Goal: Task Accomplishment & Management: Complete application form

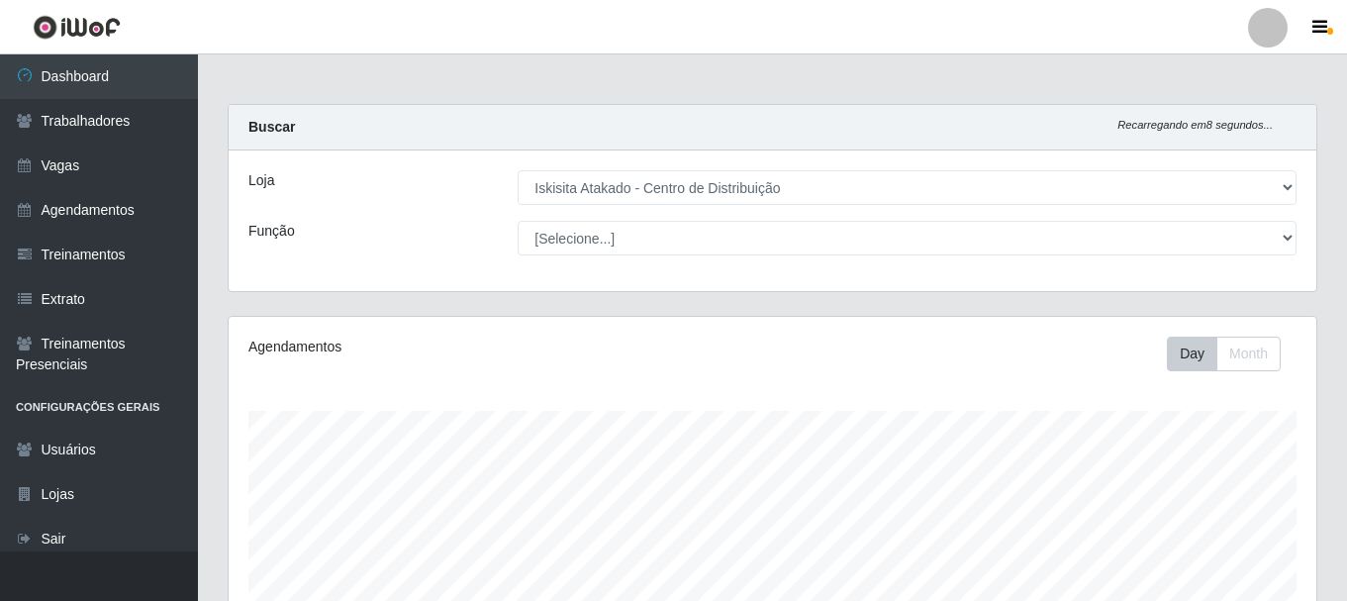
select select "425"
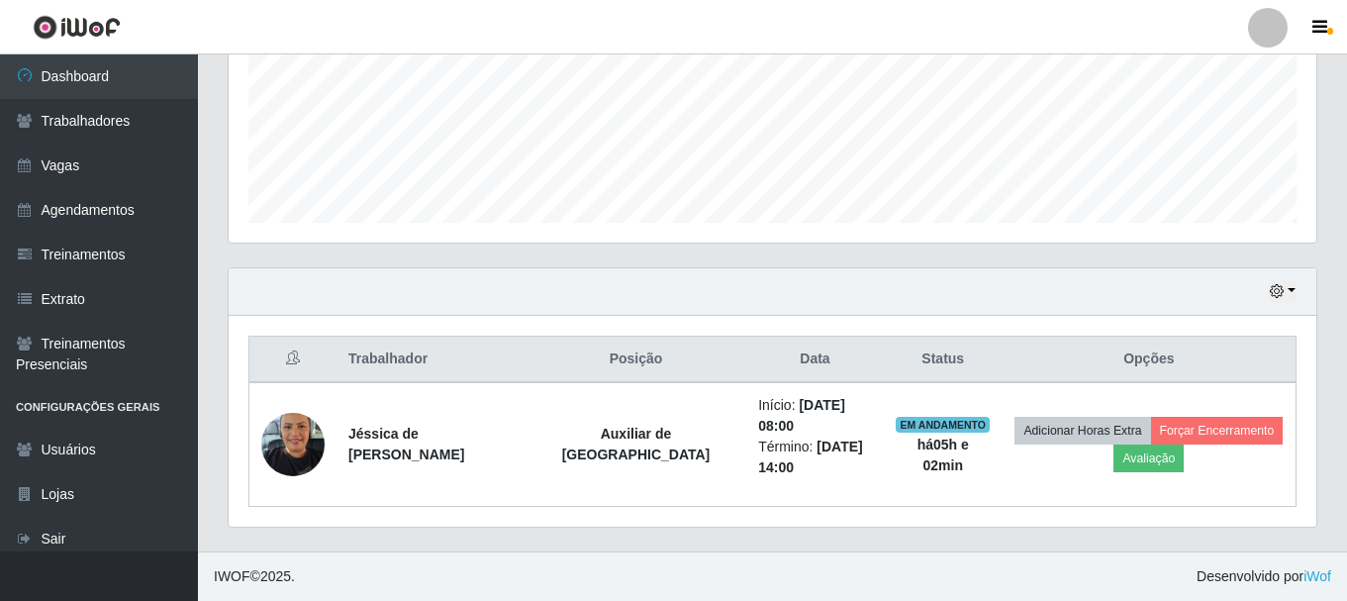
scroll to position [411, 1088]
click at [69, 162] on link "Vagas" at bounding box center [99, 166] width 198 height 45
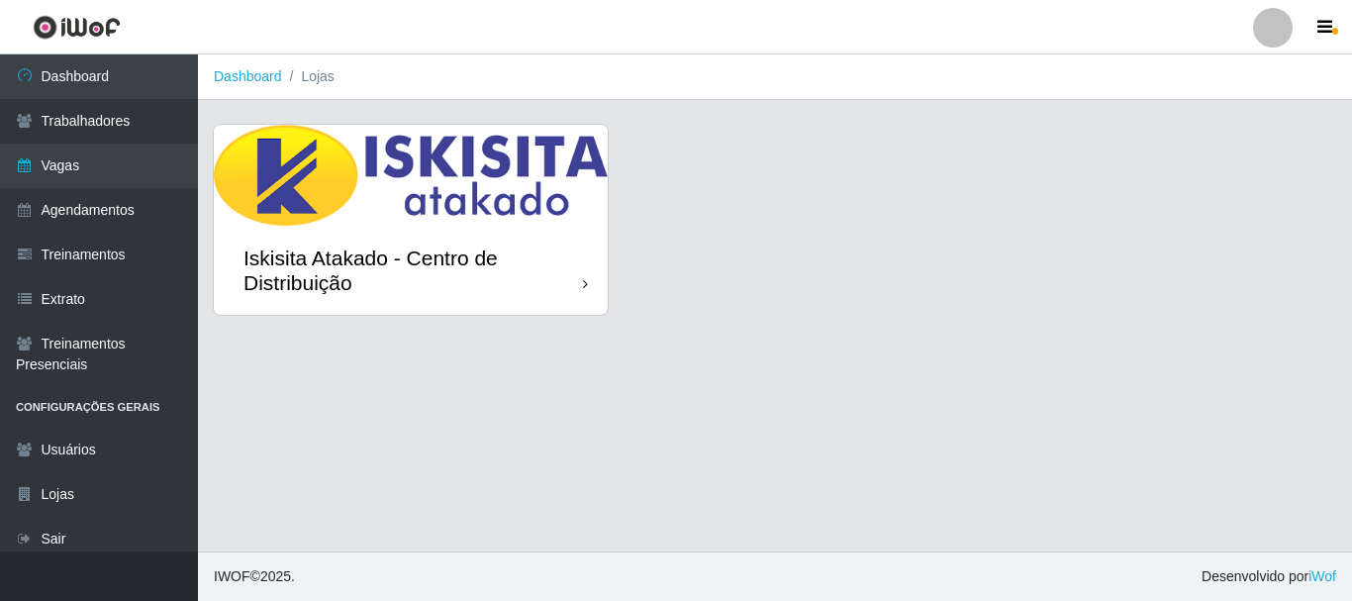
click at [443, 155] on img at bounding box center [411, 175] width 394 height 101
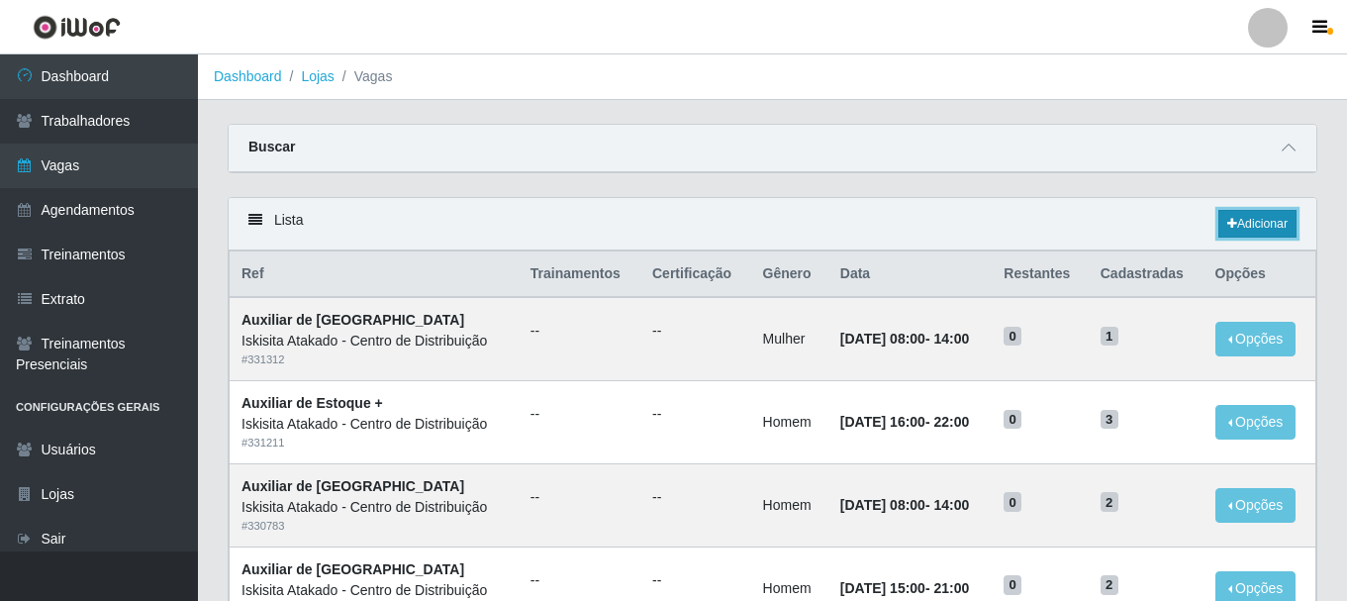
click at [1264, 225] on link "Adicionar" at bounding box center [1258, 224] width 78 height 28
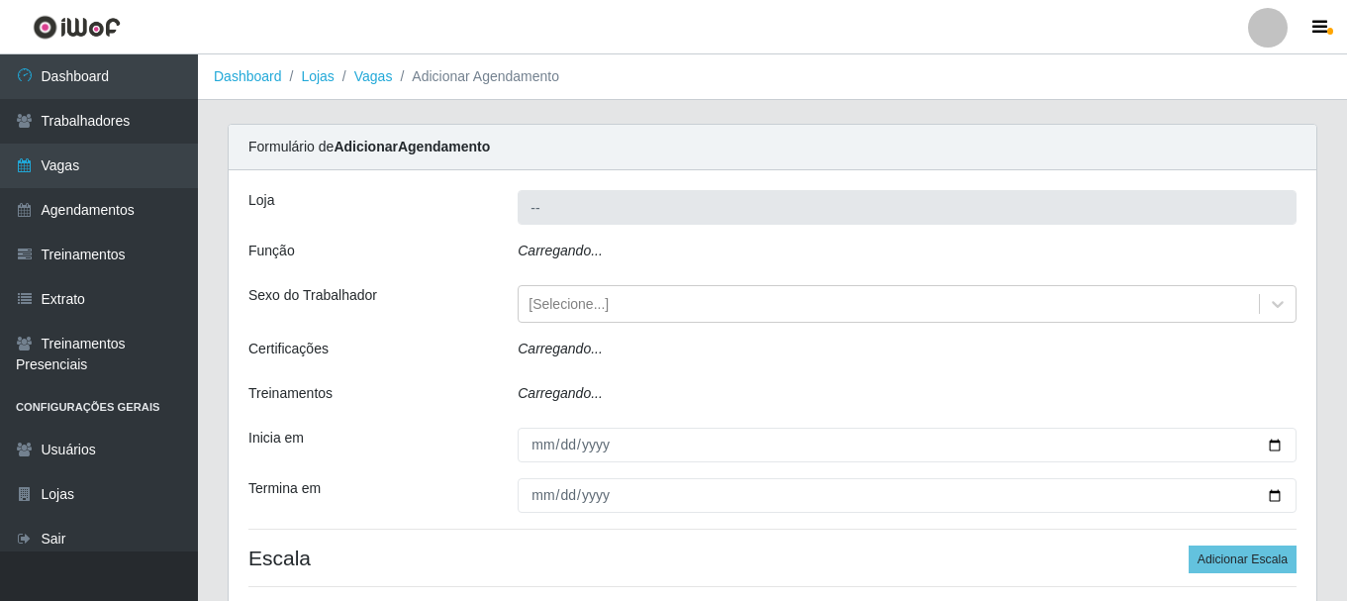
type input "Iskisita Atakado - Centro de Distribuição"
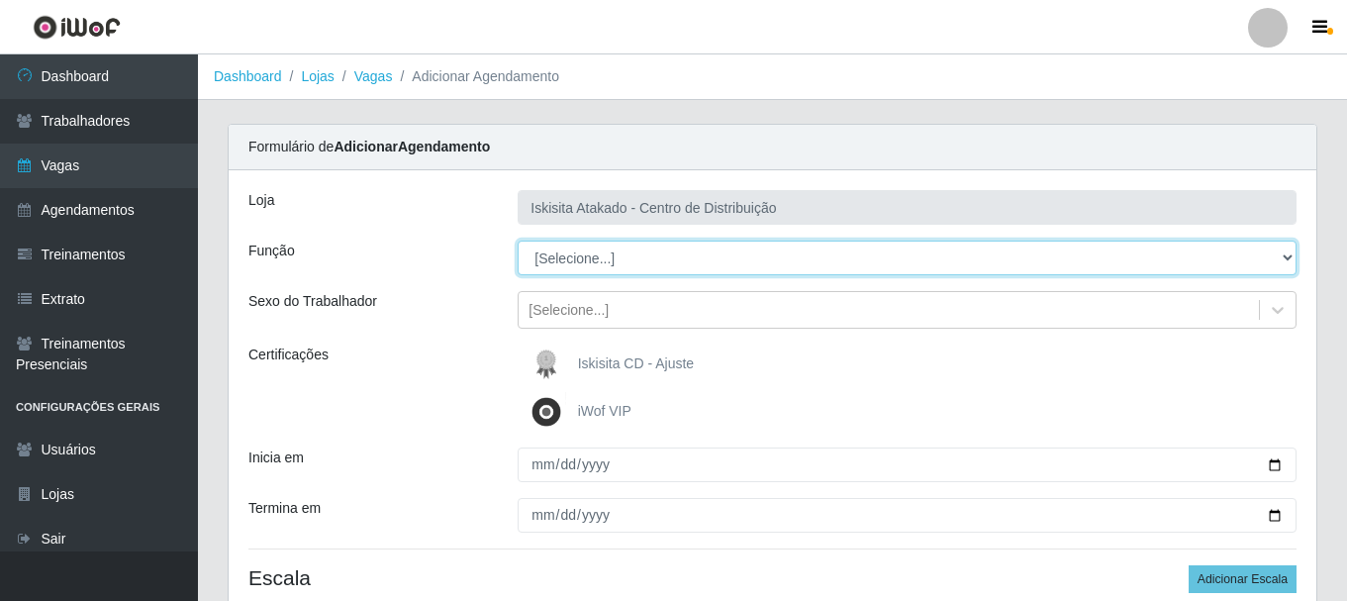
click at [598, 254] on select "[Selecione...] Auxiliar de Estoque Auxiliar de Estoque + Auxiliar de Estoque ++…" at bounding box center [907, 258] width 779 height 35
select select "75"
click at [518, 241] on select "[Selecione...] Auxiliar de Estoque Auxiliar de Estoque + Auxiliar de Estoque ++…" at bounding box center [907, 258] width 779 height 35
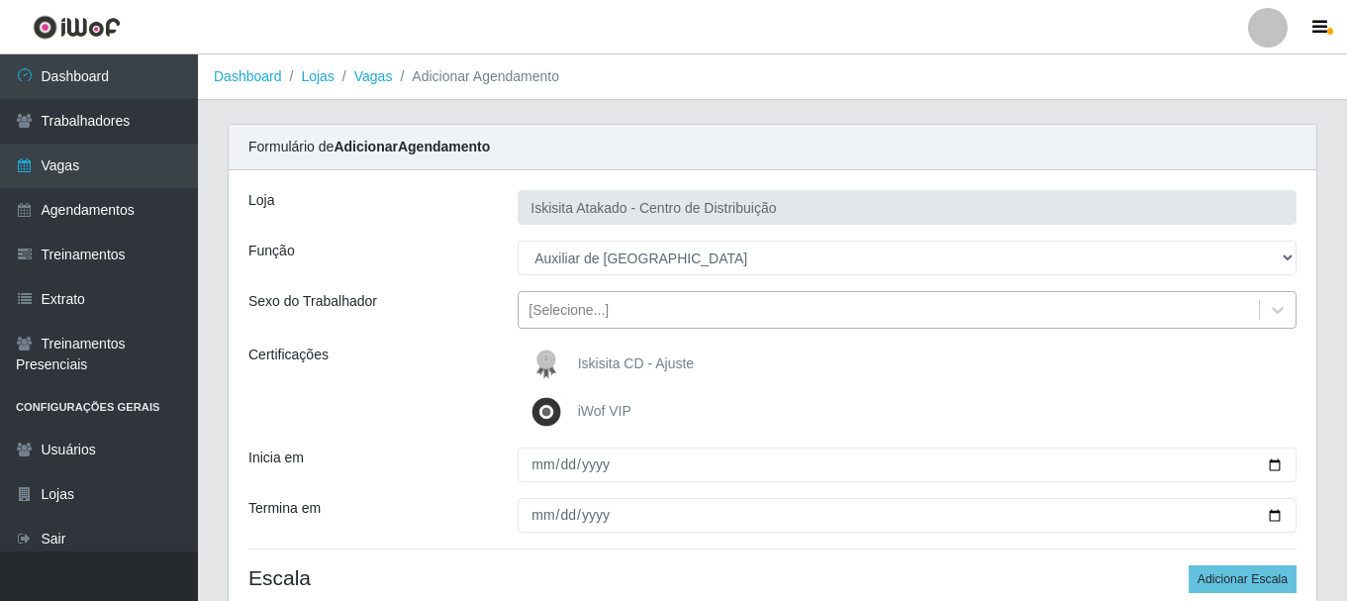
click at [596, 314] on div "[Selecione...]" at bounding box center [569, 310] width 80 height 21
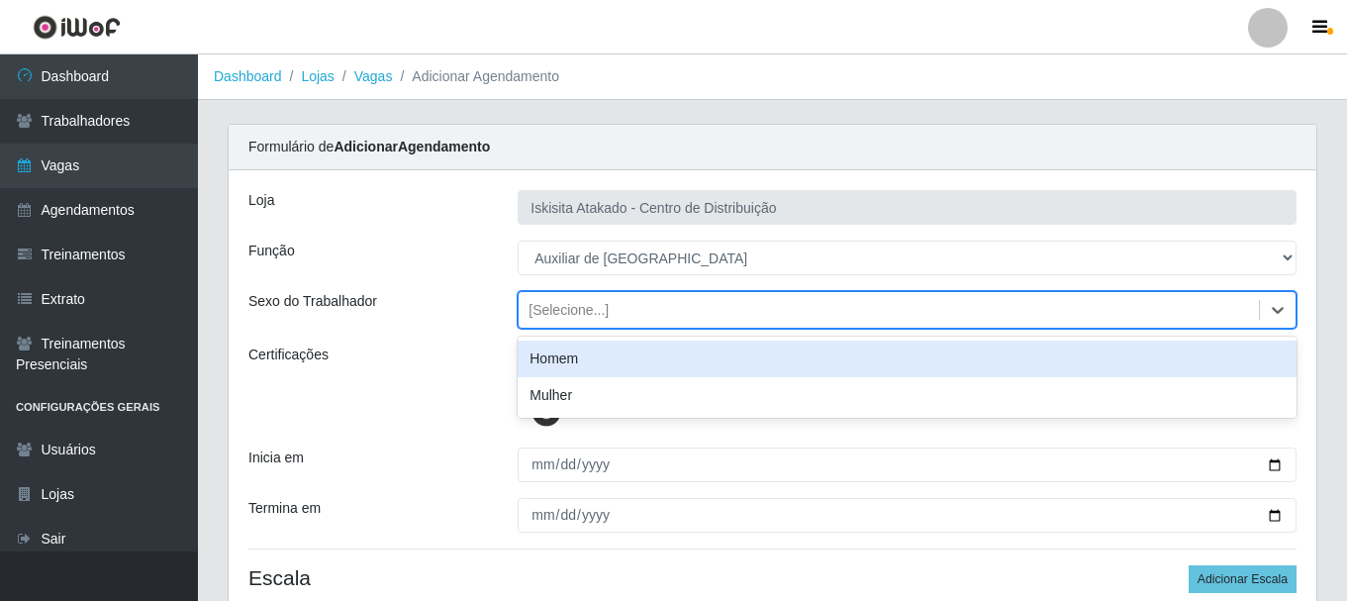
click at [572, 370] on div "Homem" at bounding box center [907, 359] width 779 height 37
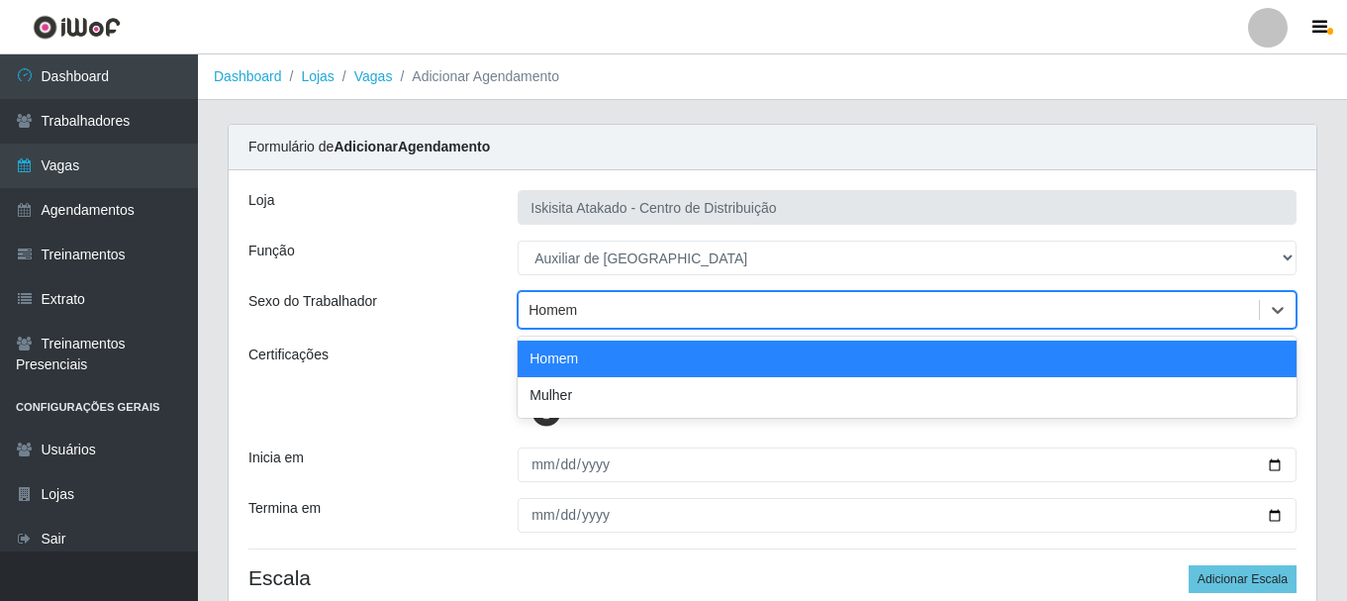
click at [597, 308] on div "Homem" at bounding box center [889, 310] width 740 height 33
click at [583, 301] on div "Homem" at bounding box center [889, 310] width 740 height 33
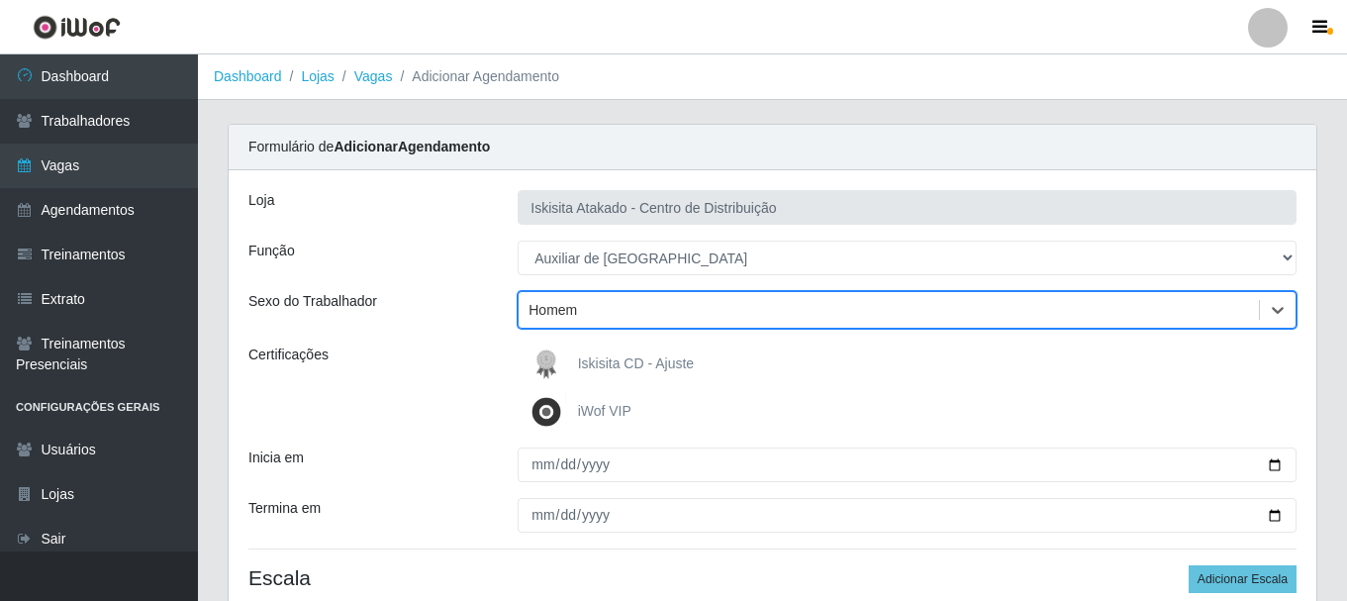
click at [582, 313] on div "Homem" at bounding box center [889, 310] width 740 height 33
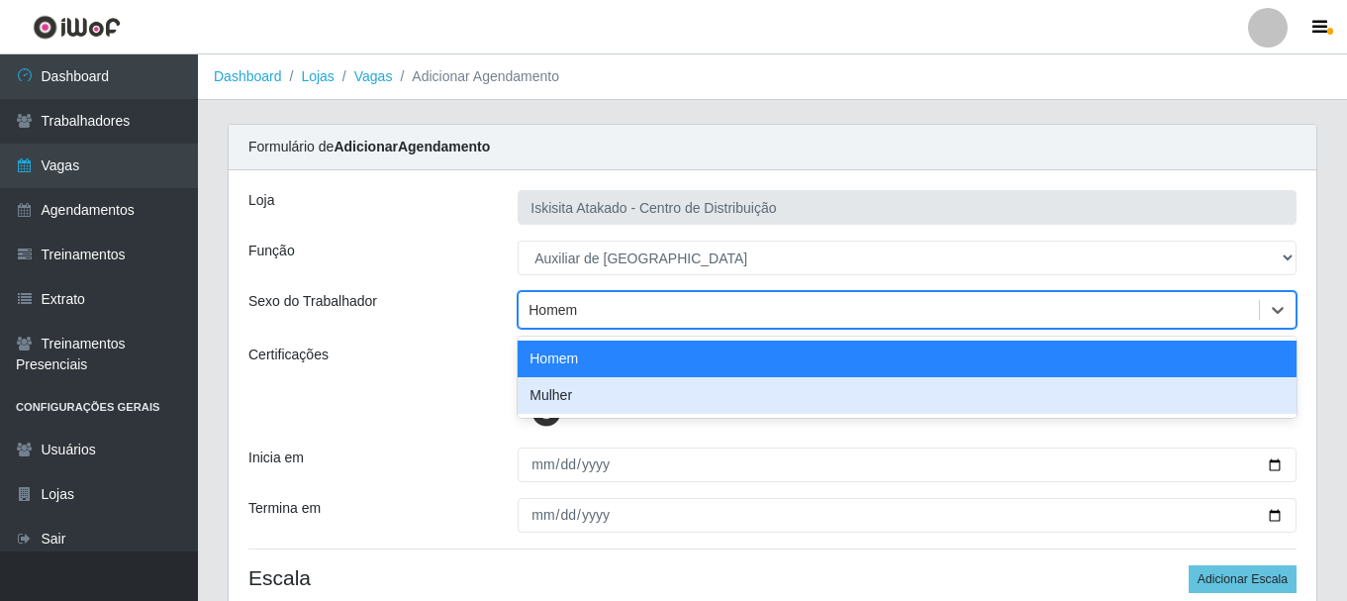
click at [939, 326] on div "Homem" at bounding box center [889, 310] width 740 height 33
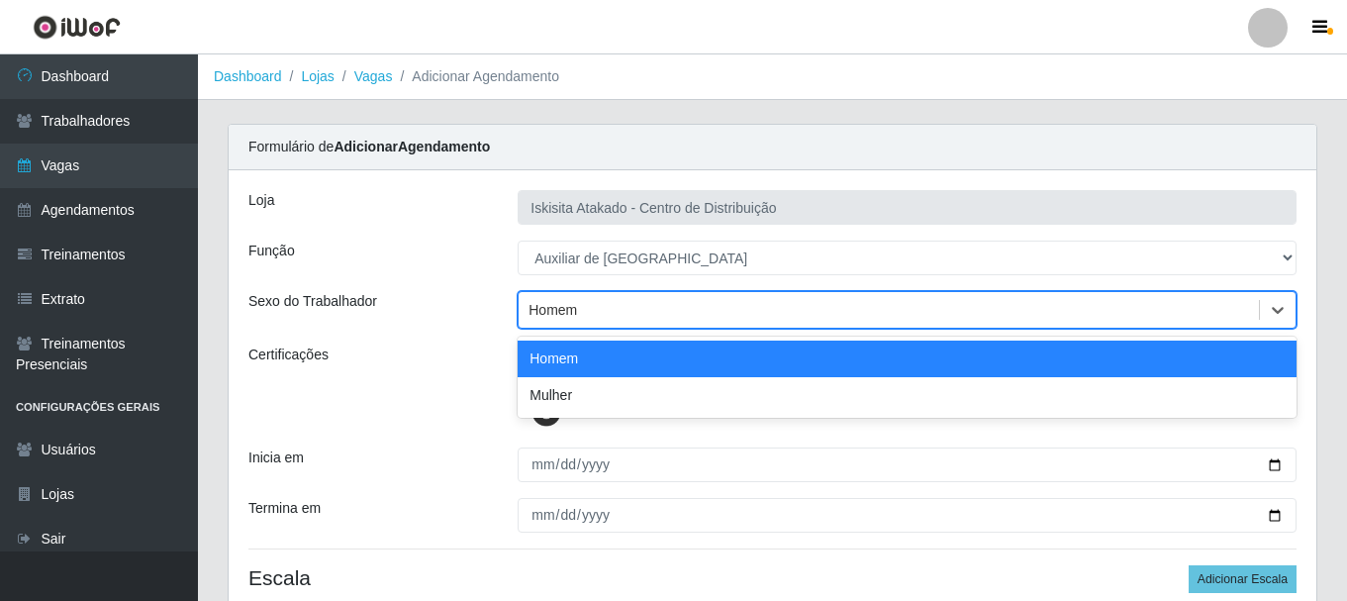
click at [622, 327] on div "Homem" at bounding box center [907, 310] width 779 height 38
click at [588, 306] on div "Homem" at bounding box center [889, 310] width 740 height 33
click at [579, 308] on div "Homem" at bounding box center [889, 310] width 740 height 33
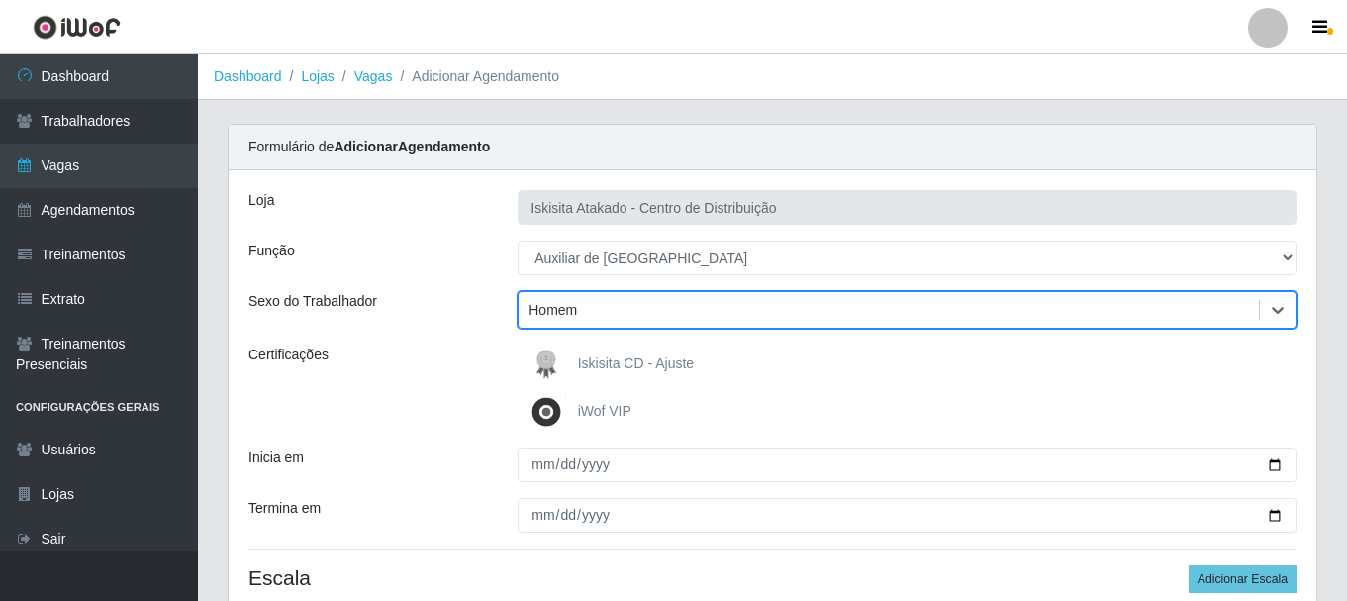
click at [571, 309] on div "Homem" at bounding box center [553, 310] width 49 height 21
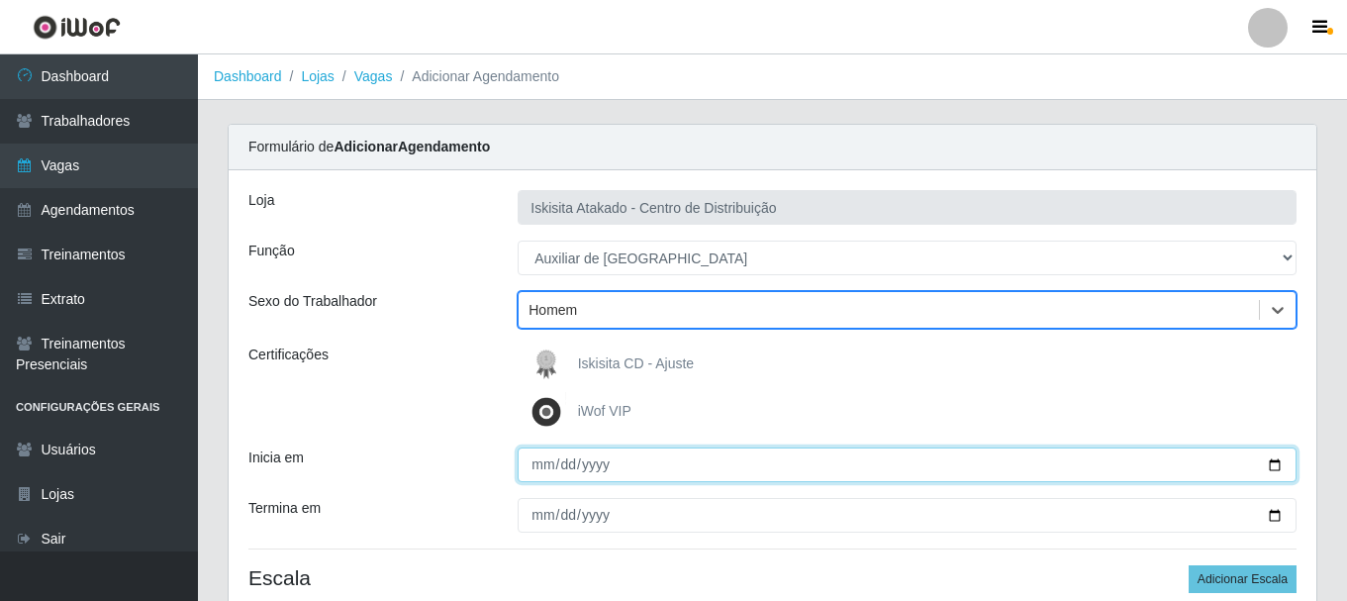
click at [531, 461] on input "Inicia em" at bounding box center [907, 464] width 779 height 35
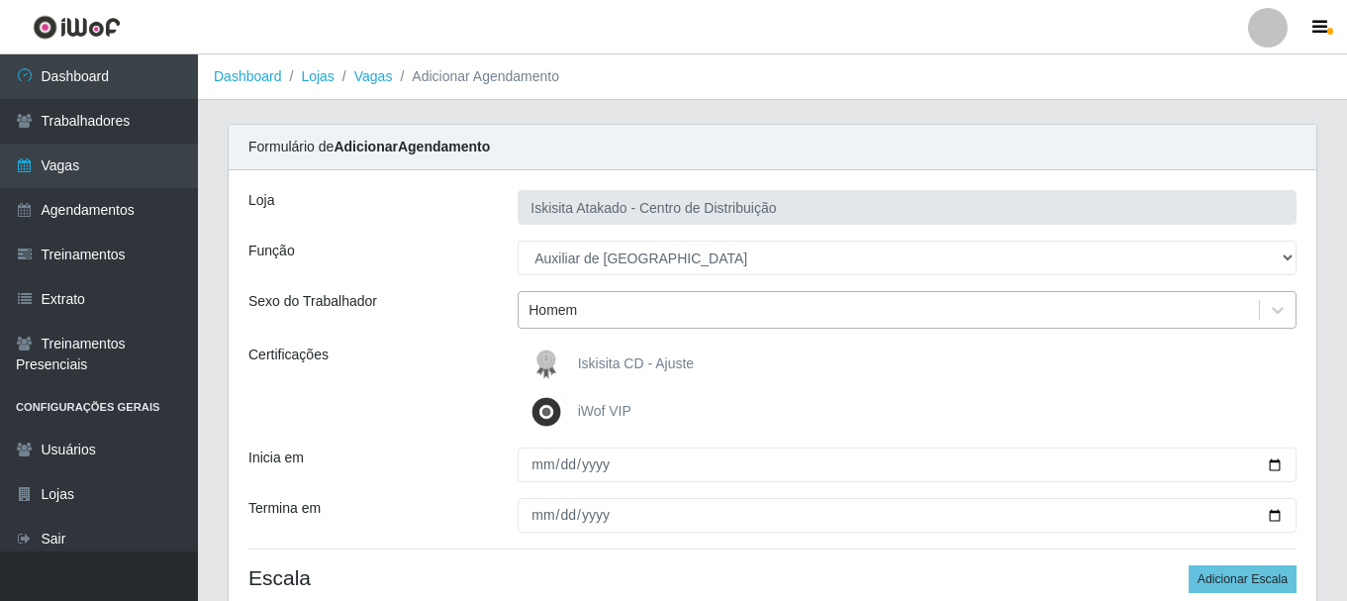
click at [628, 320] on div "Homem" at bounding box center [889, 310] width 740 height 33
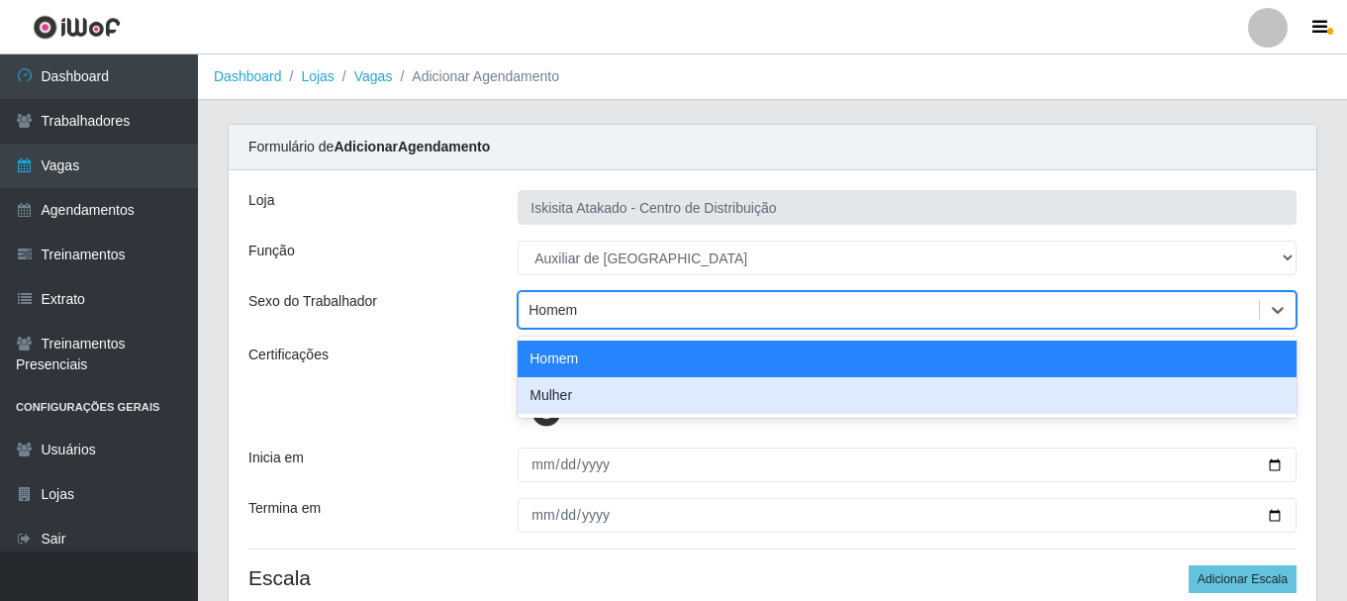
click at [593, 398] on div "Mulher" at bounding box center [907, 395] width 779 height 37
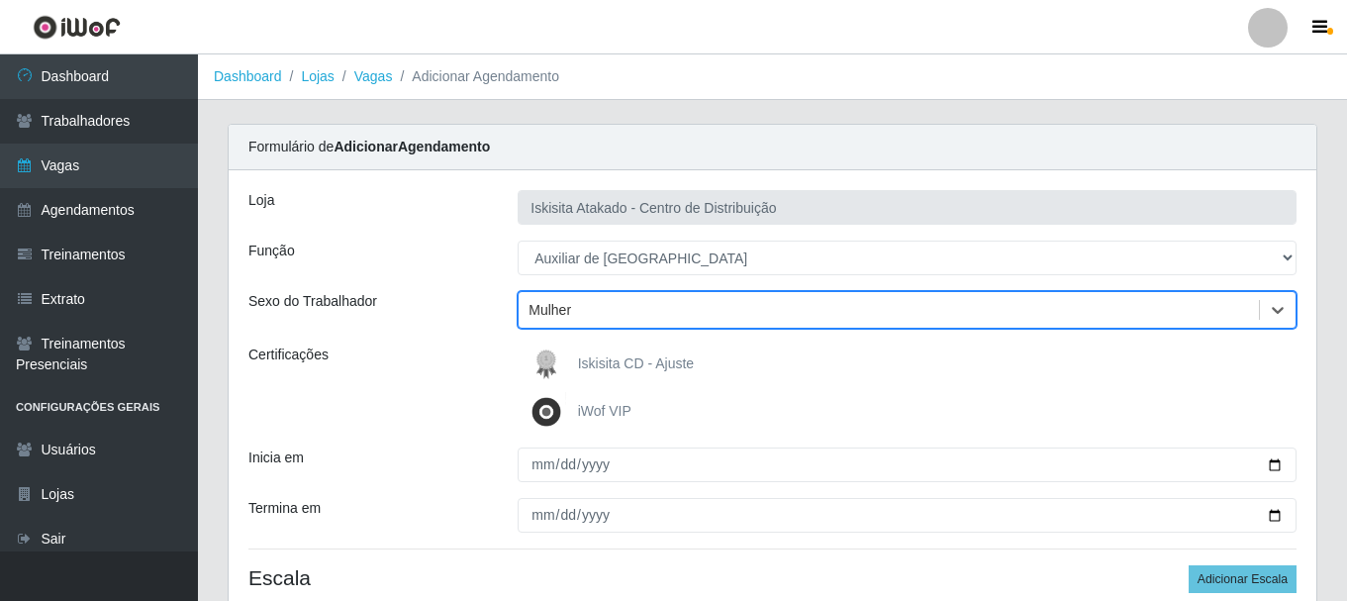
click at [537, 173] on div "[PERSON_NAME] Atakado - Centro de Distribuição Função [Selecione...] Auxiliar d…" at bounding box center [773, 406] width 1088 height 472
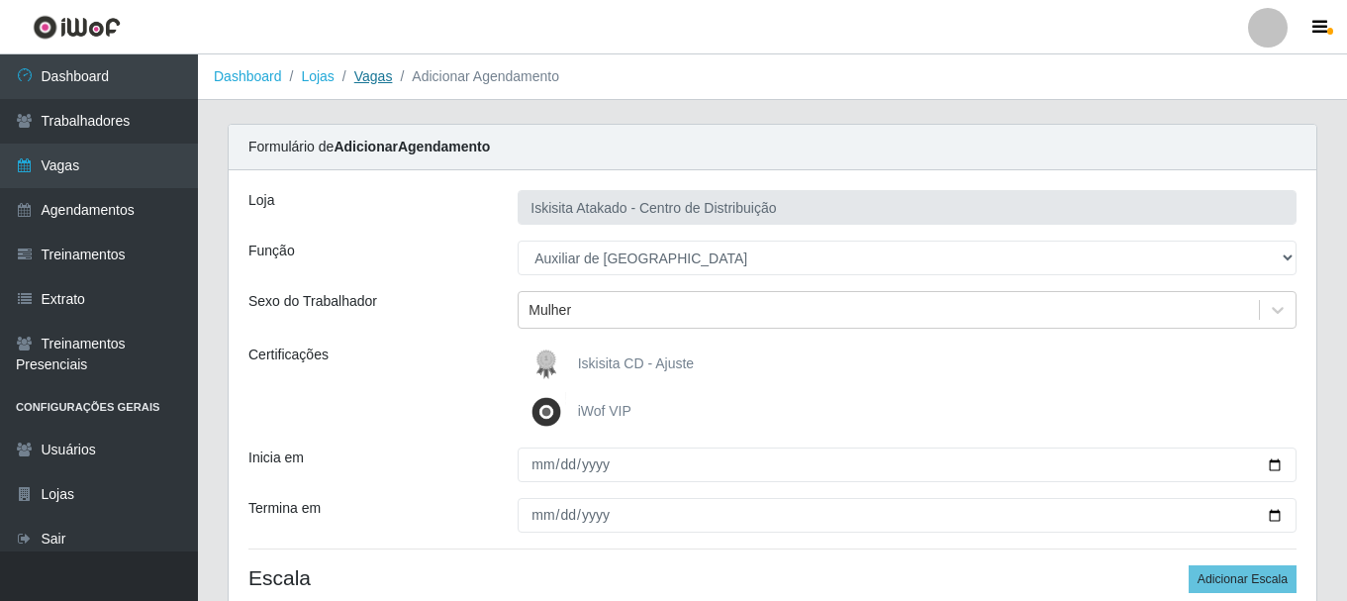
click at [370, 68] on link "Vagas" at bounding box center [373, 76] width 39 height 16
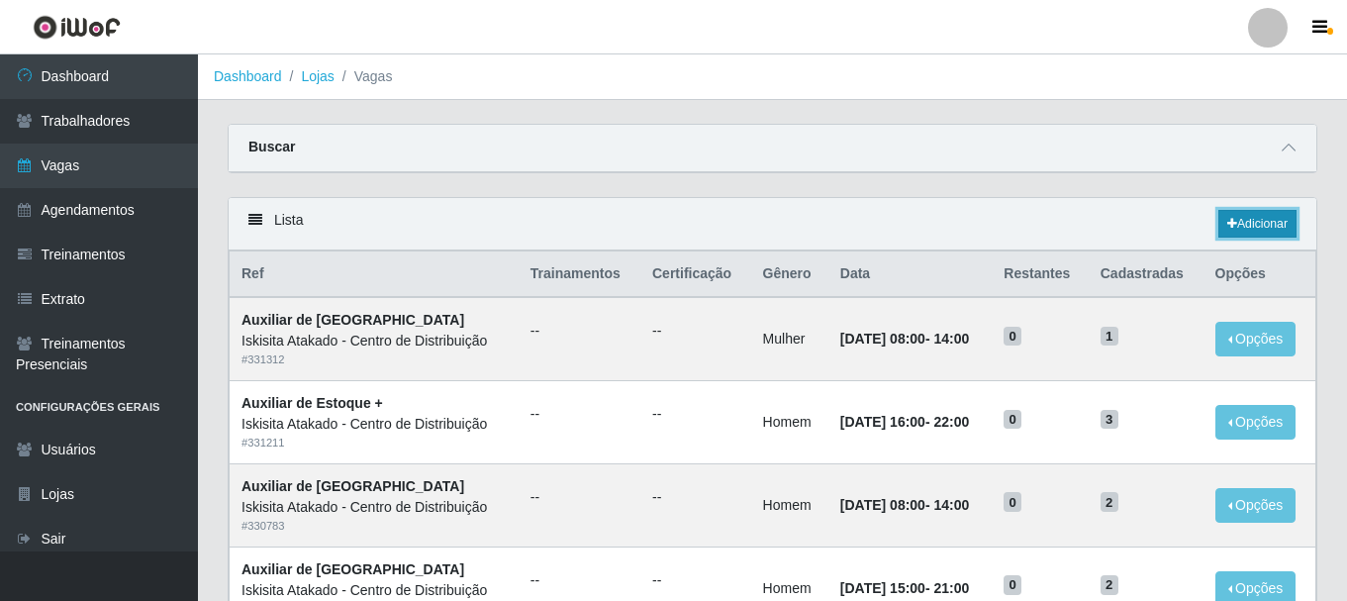
click at [1254, 220] on link "Adicionar" at bounding box center [1258, 224] width 78 height 28
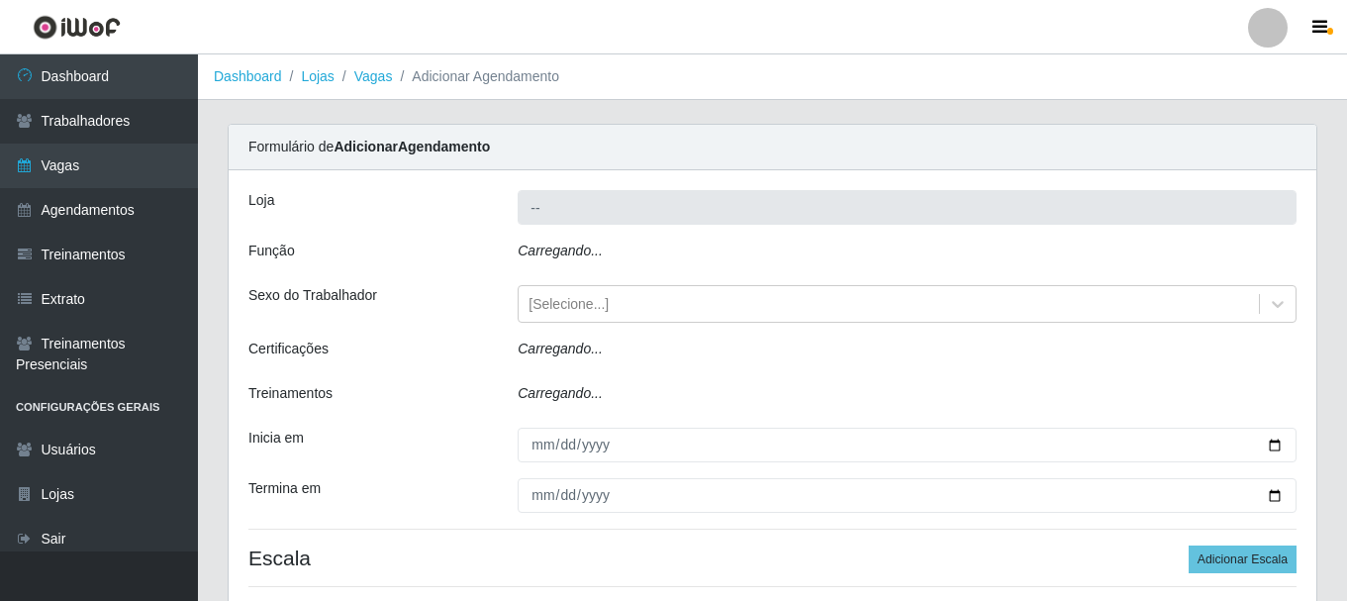
type input "Iskisita Atakado - Centro de Distribuição"
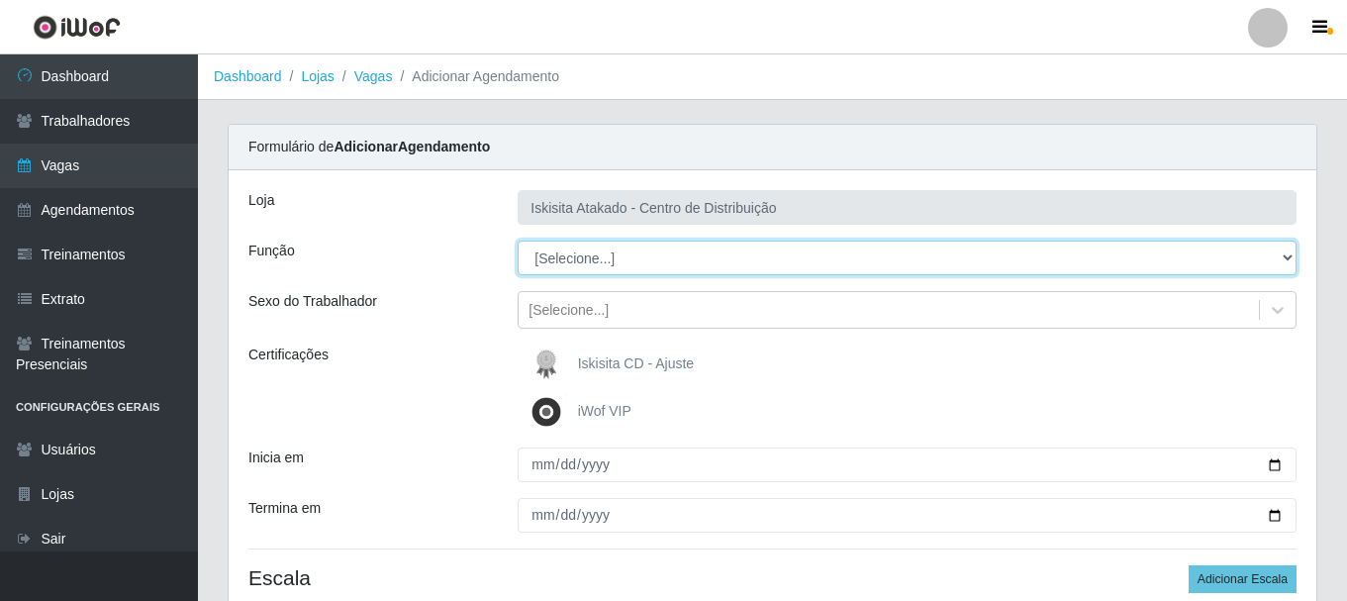
click at [610, 260] on select "[Selecione...] Auxiliar de Estoque Auxiliar de Estoque + Auxiliar de Estoque ++…" at bounding box center [907, 258] width 779 height 35
select select "75"
click at [518, 241] on select "[Selecione...] Auxiliar de Estoque Auxiliar de Estoque + Auxiliar de Estoque ++…" at bounding box center [907, 258] width 779 height 35
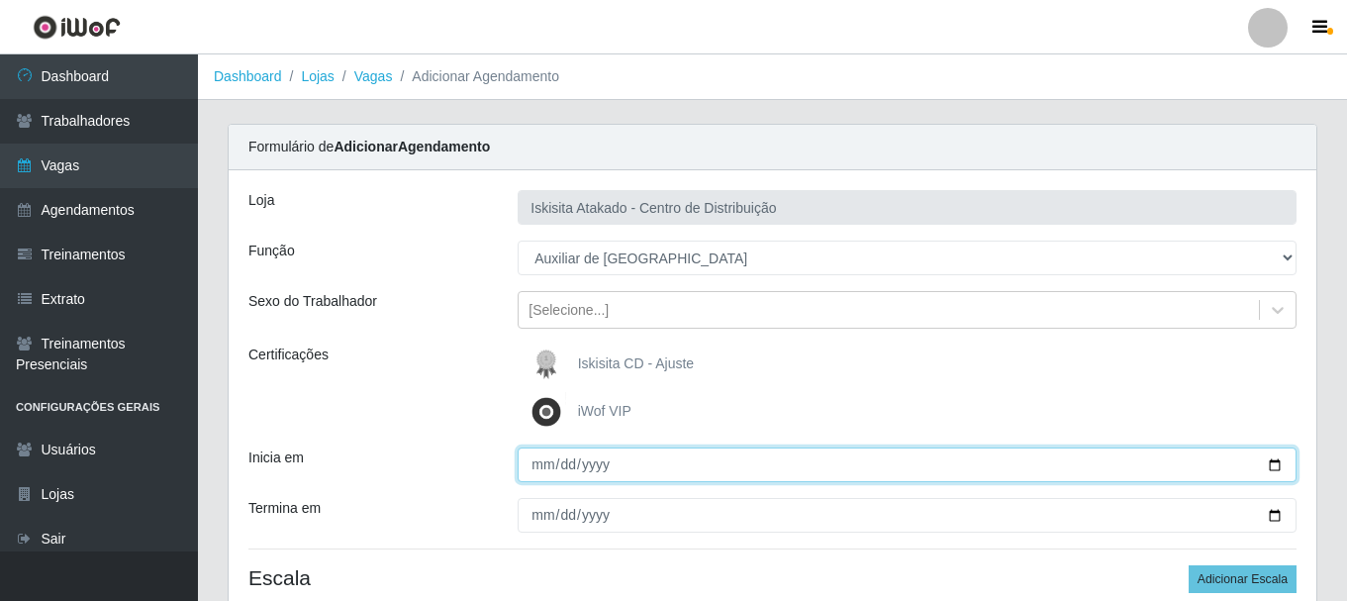
click at [539, 467] on input "Inicia em" at bounding box center [907, 464] width 779 height 35
click at [532, 468] on input "Inicia em" at bounding box center [907, 464] width 779 height 35
type input "[DATE]"
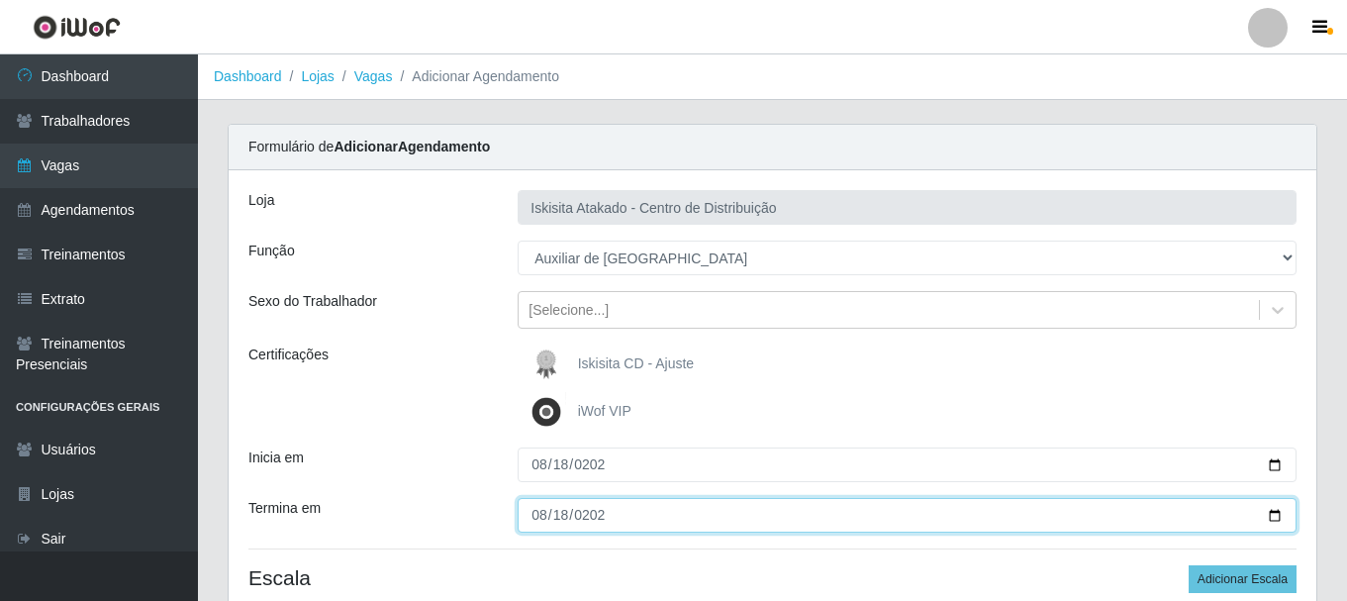
type input "[DATE]"
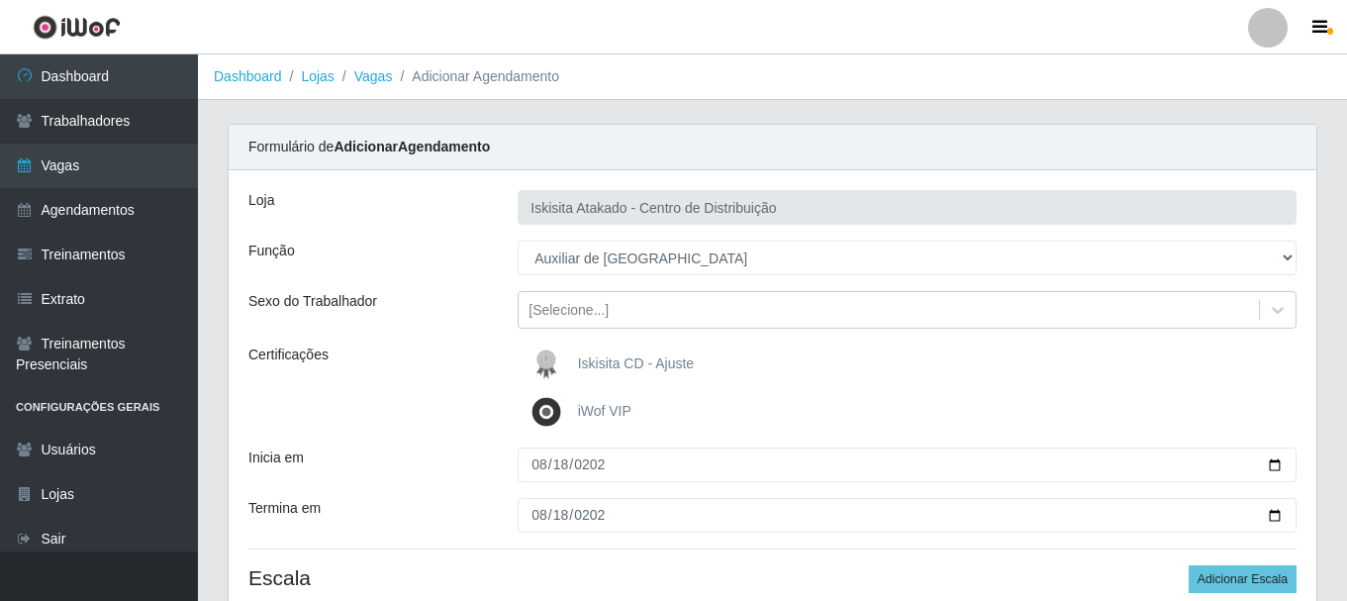
click at [489, 422] on div "Certificações" at bounding box center [368, 387] width 269 height 87
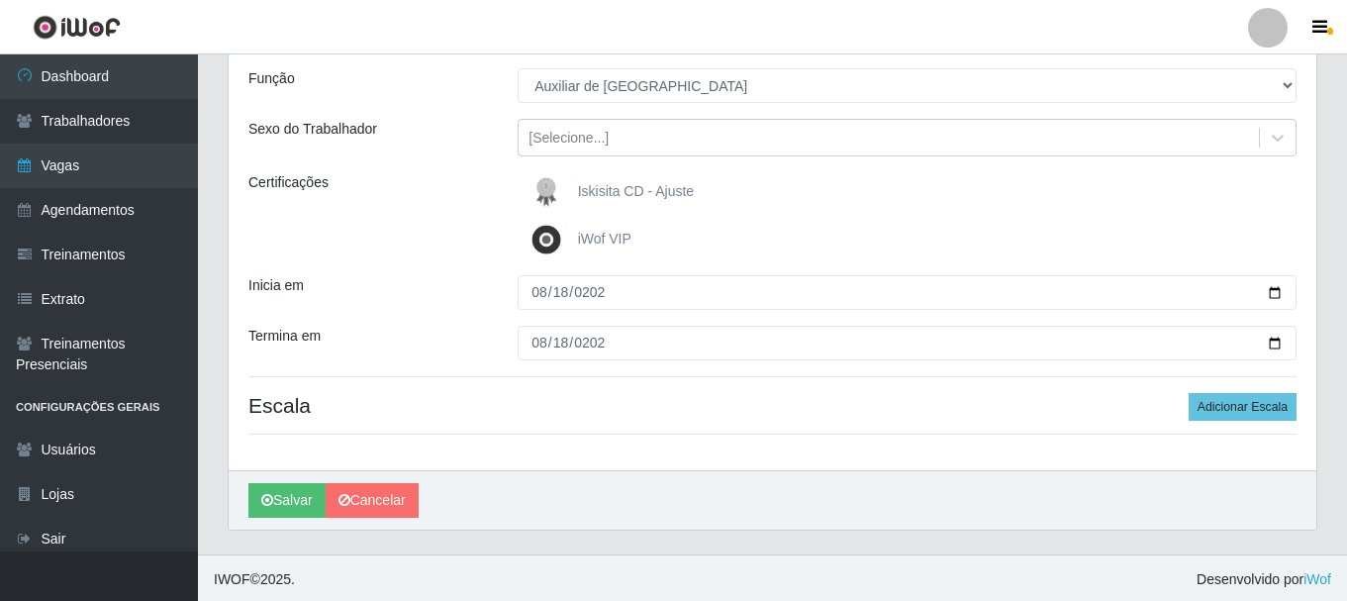
scroll to position [175, 0]
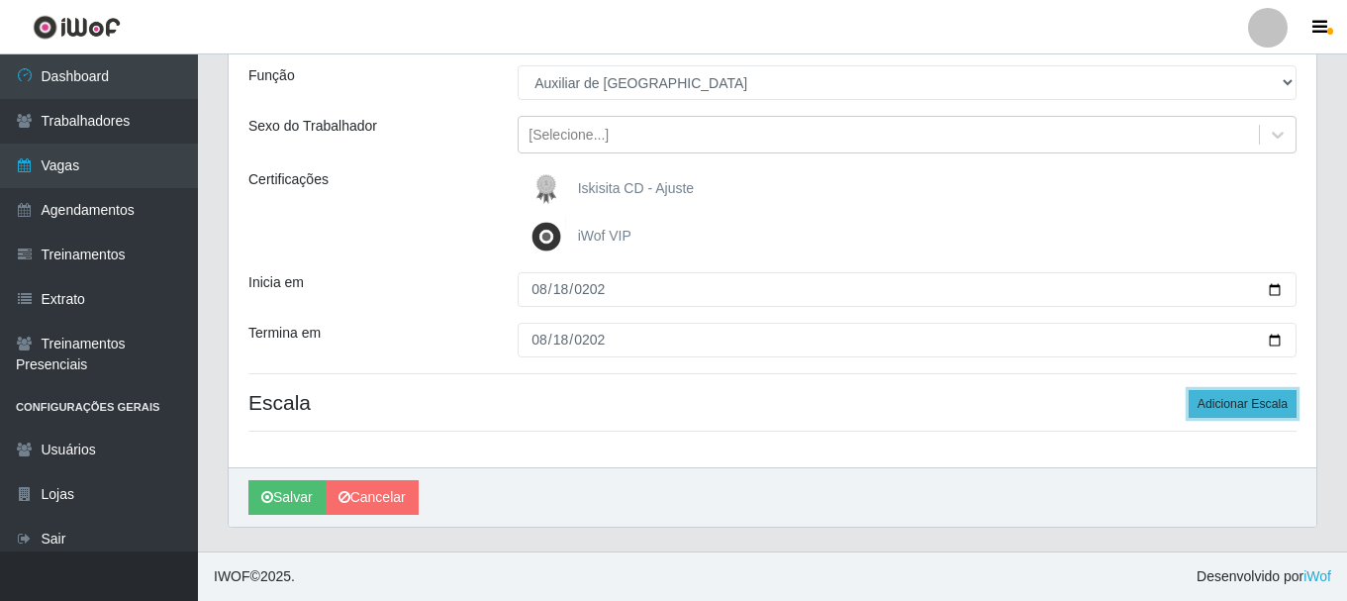
click at [1273, 404] on button "Adicionar Escala" at bounding box center [1243, 404] width 108 height 28
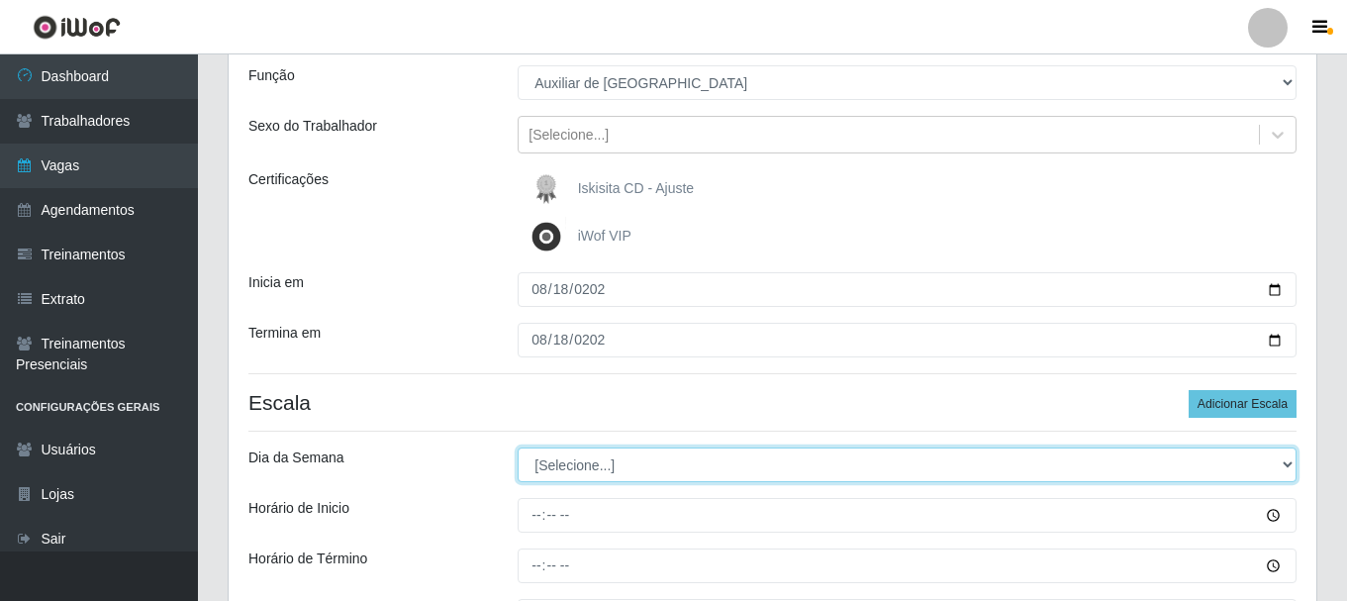
click at [577, 459] on select "[Selecione...] Segunda Terça Quarta Quinta Sexta Sábado Domingo" at bounding box center [907, 464] width 779 height 35
select select "1"
click at [518, 447] on select "[Selecione...] Segunda Terça Quarta Quinta Sexta Sábado Domingo" at bounding box center [907, 464] width 779 height 35
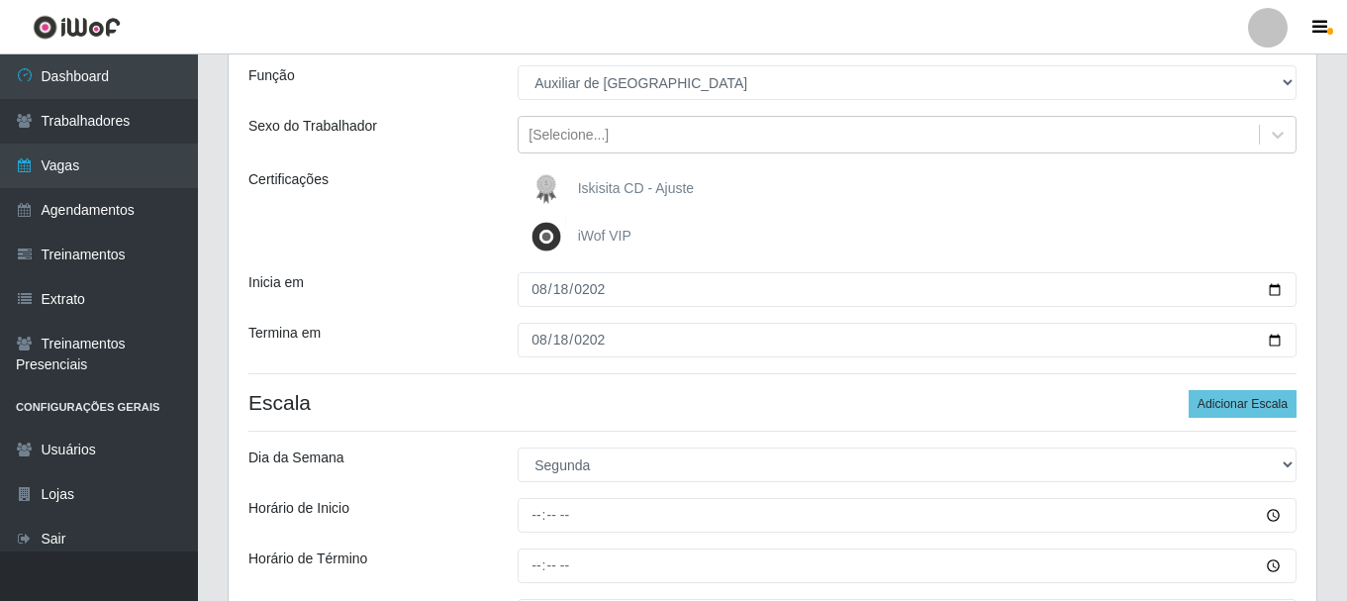
click at [440, 394] on h4 "Escala Adicionar Escala" at bounding box center [772, 402] width 1048 height 25
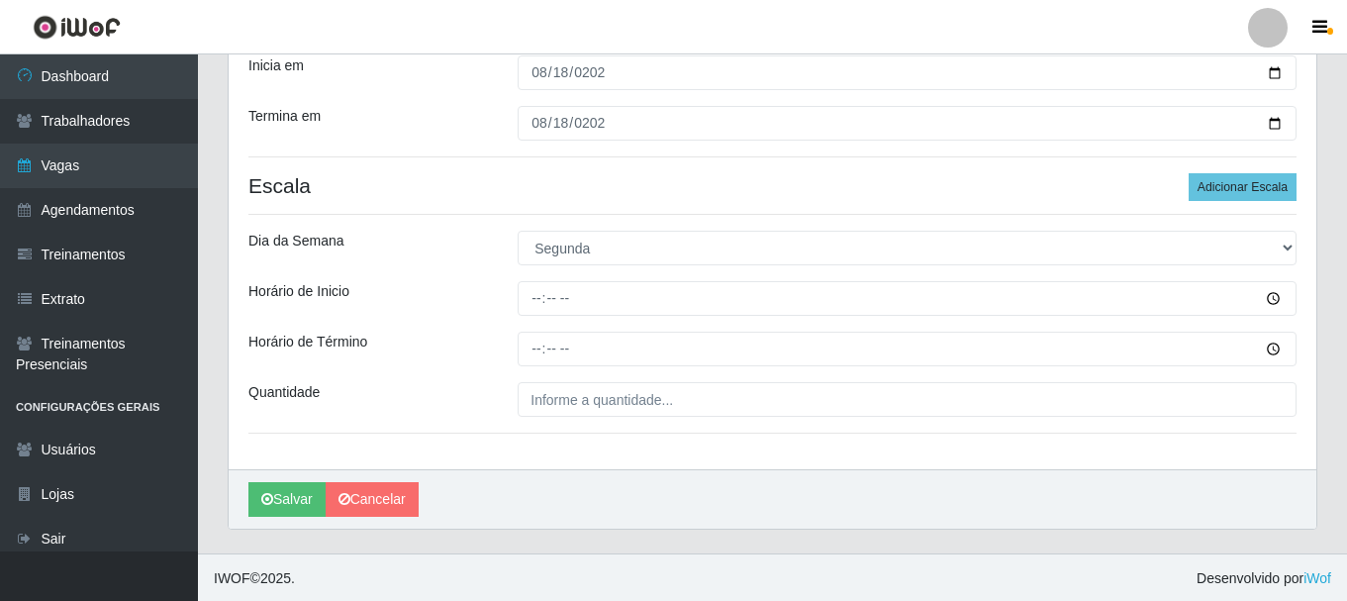
scroll to position [394, 0]
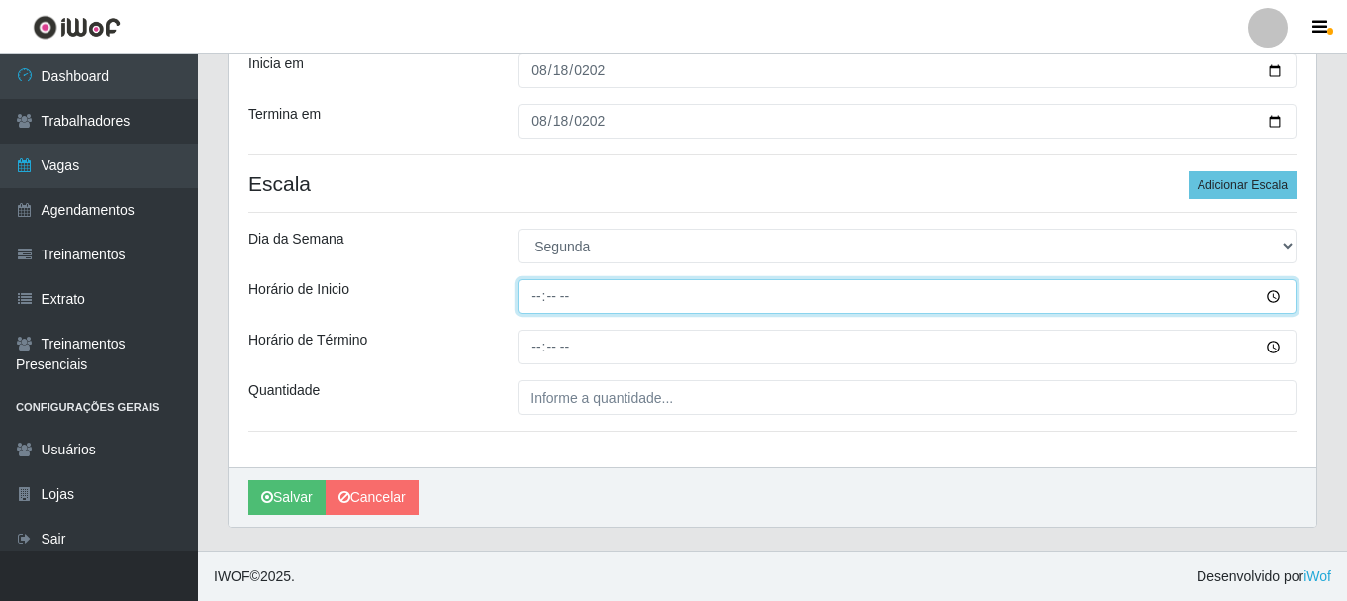
click at [532, 301] on input "Horário de Inicio" at bounding box center [907, 296] width 779 height 35
type input "08:00"
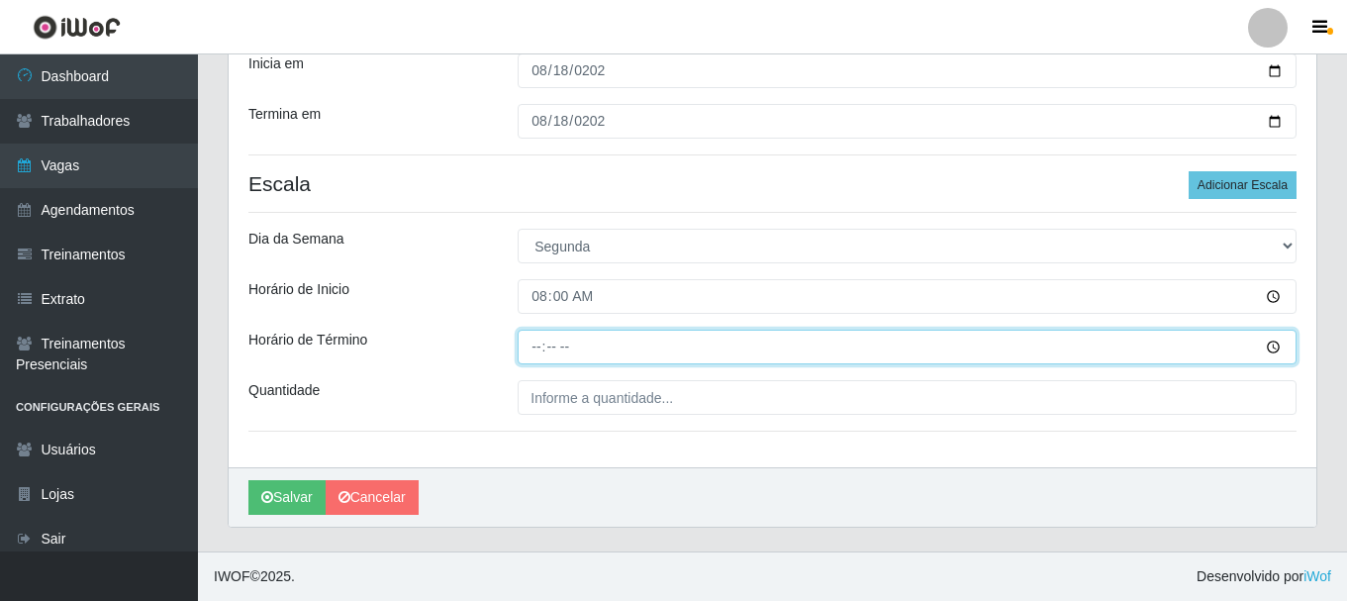
click at [539, 350] on input "Horário de Término" at bounding box center [907, 347] width 779 height 35
type input "14:00"
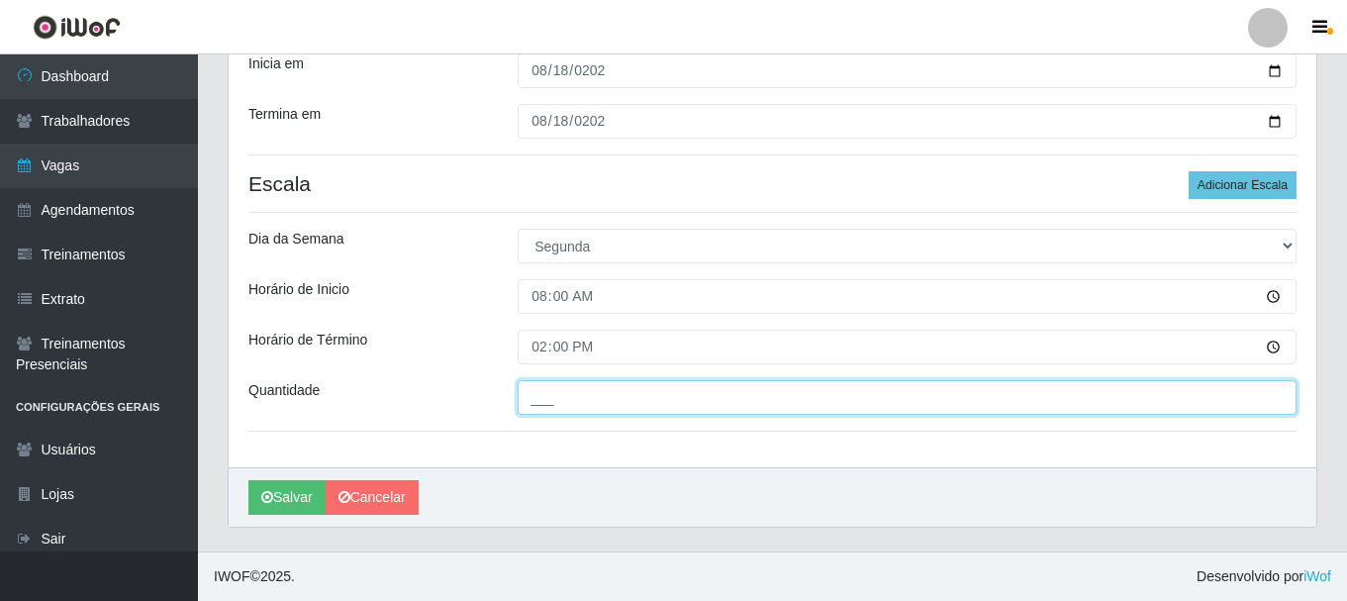
click at [572, 399] on input "___" at bounding box center [907, 397] width 779 height 35
type input "2__"
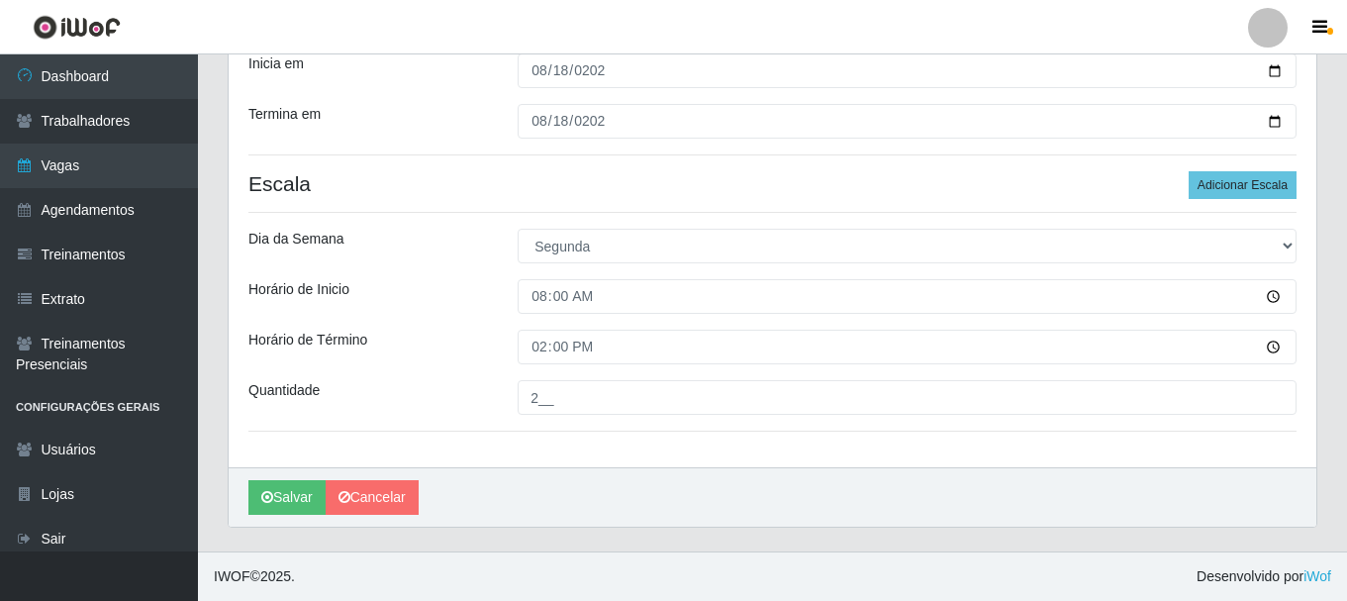
click at [420, 181] on h4 "Escala Adicionar Escala" at bounding box center [772, 183] width 1048 height 25
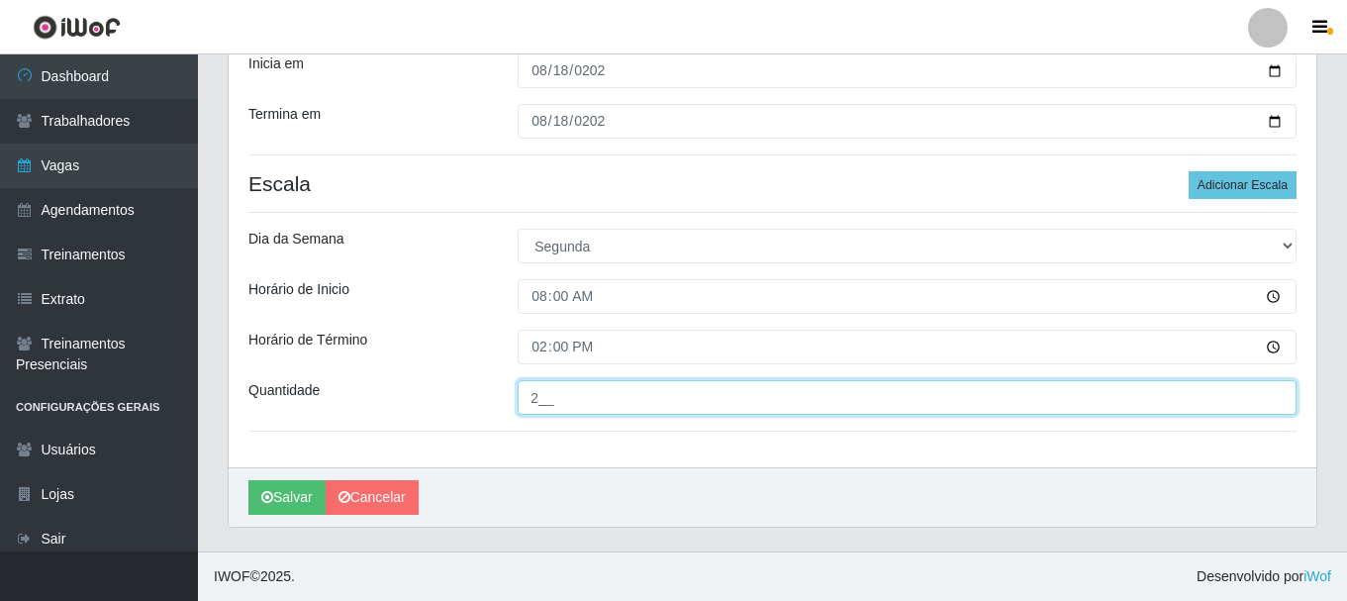
drag, startPoint x: 534, startPoint y: 397, endPoint x: 512, endPoint y: 402, distance: 22.3
click at [512, 402] on div "2__" at bounding box center [907, 397] width 809 height 35
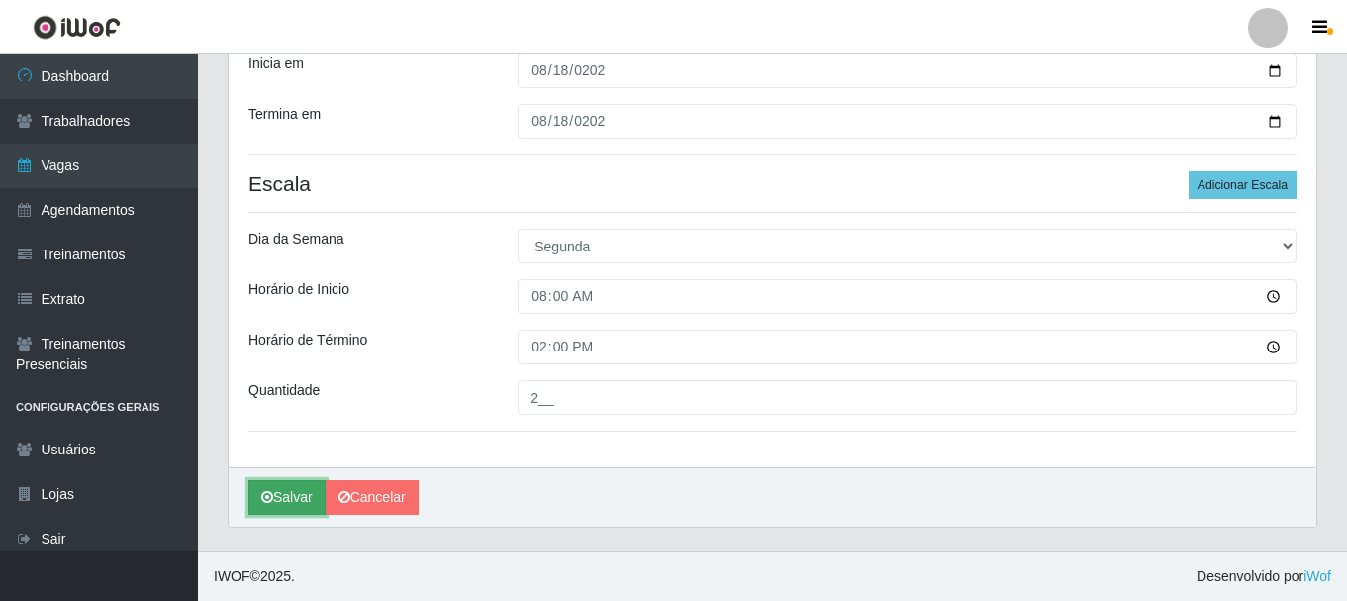
click at [273, 502] on button "Salvar" at bounding box center [286, 497] width 77 height 35
click at [284, 492] on button "Salvar" at bounding box center [286, 497] width 77 height 35
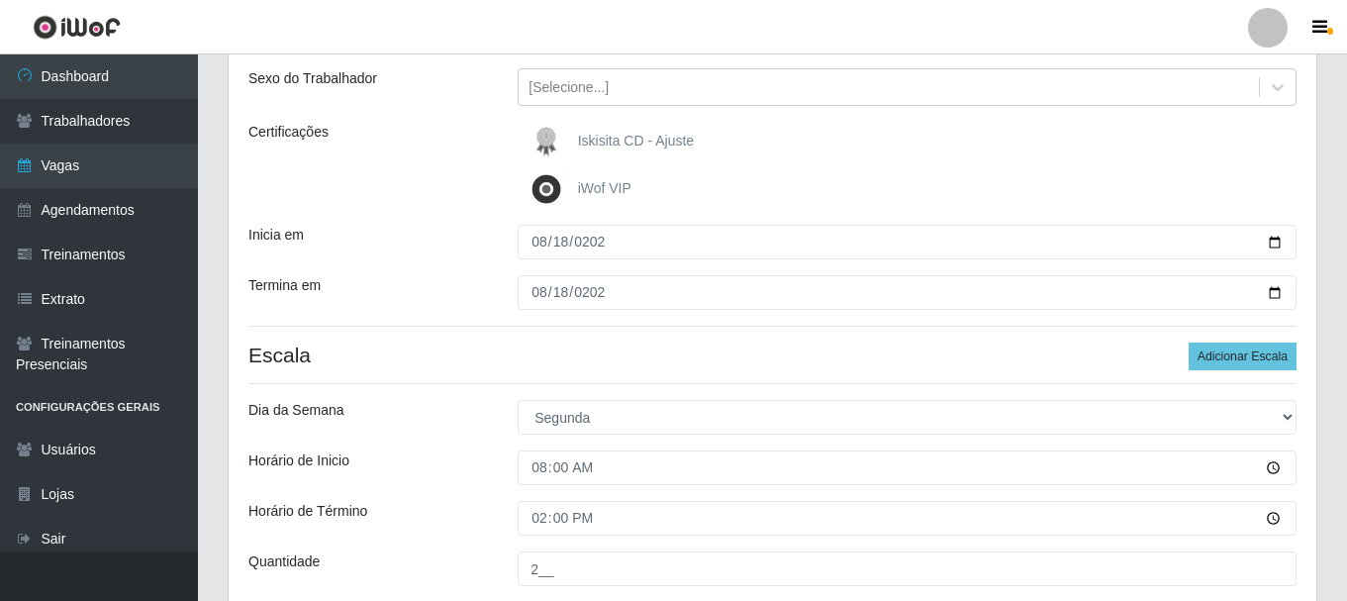
scroll to position [196, 0]
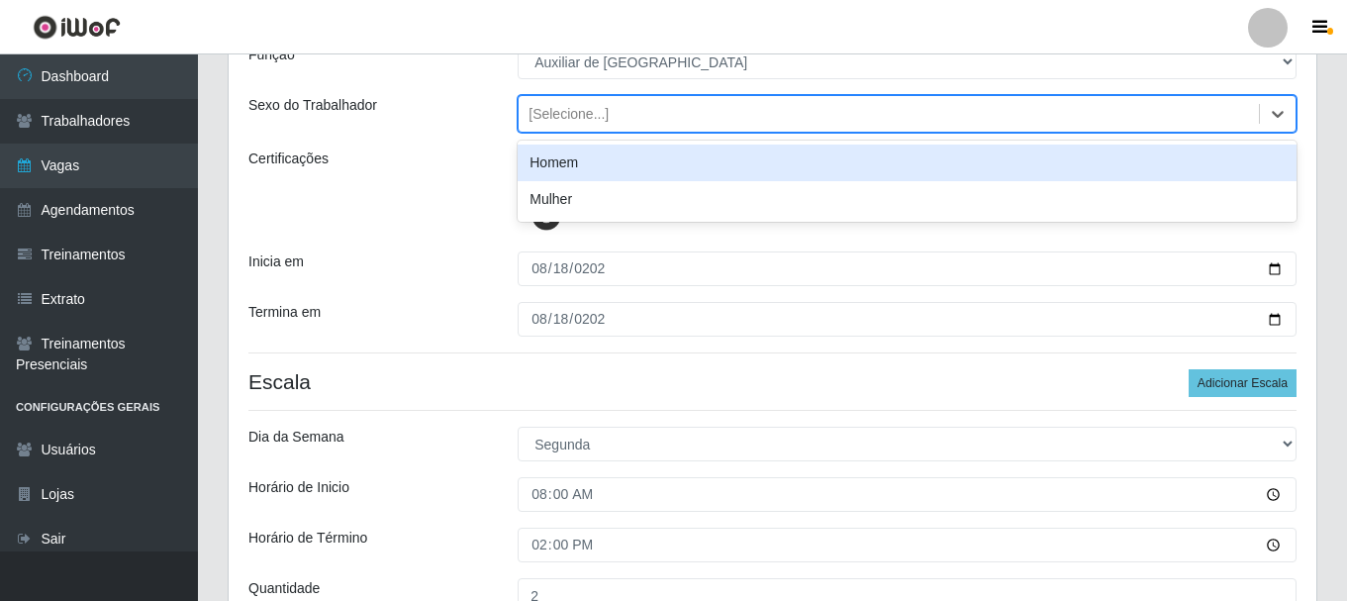
click at [568, 110] on div "[Selecione...]" at bounding box center [569, 114] width 80 height 21
click at [568, 164] on div "Homem" at bounding box center [907, 163] width 779 height 37
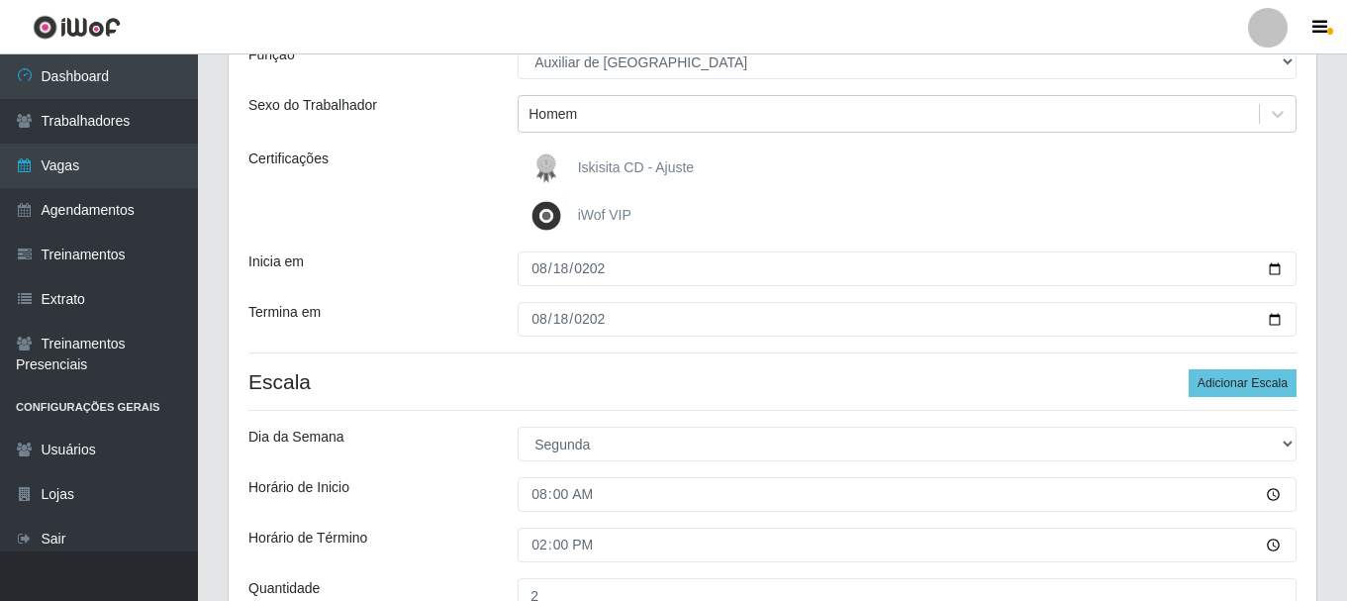
click at [445, 194] on div "Certificações" at bounding box center [368, 191] width 269 height 87
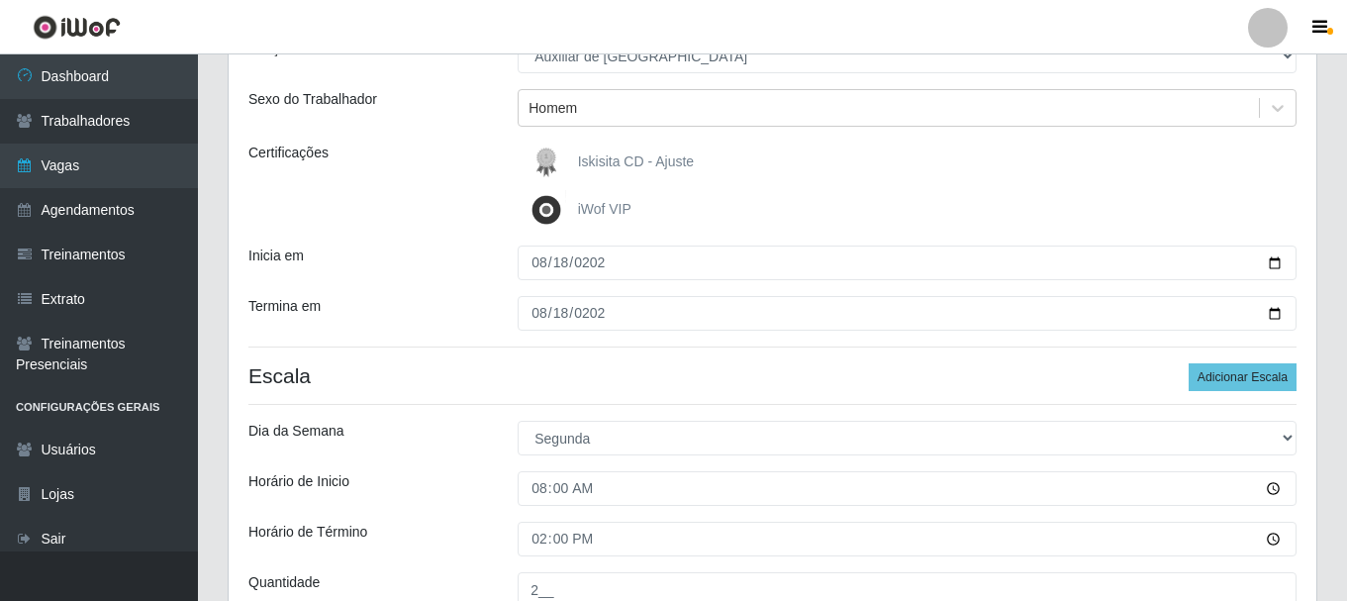
scroll to position [394, 0]
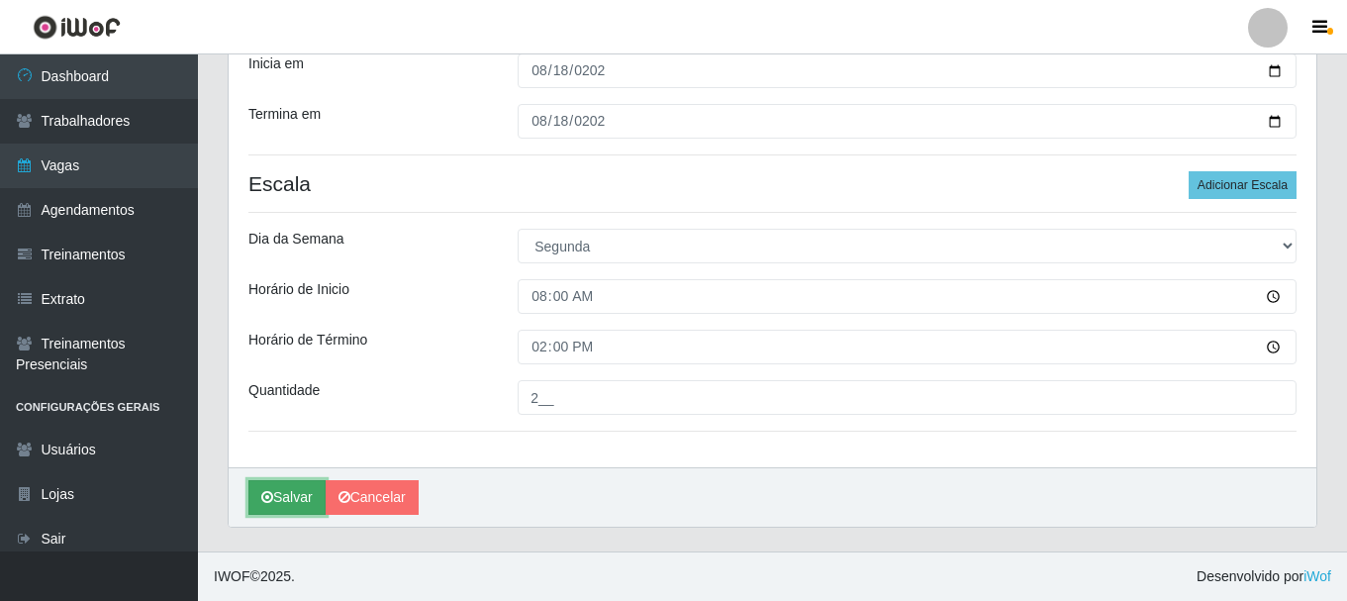
click at [269, 502] on icon "submit" at bounding box center [267, 497] width 12 height 14
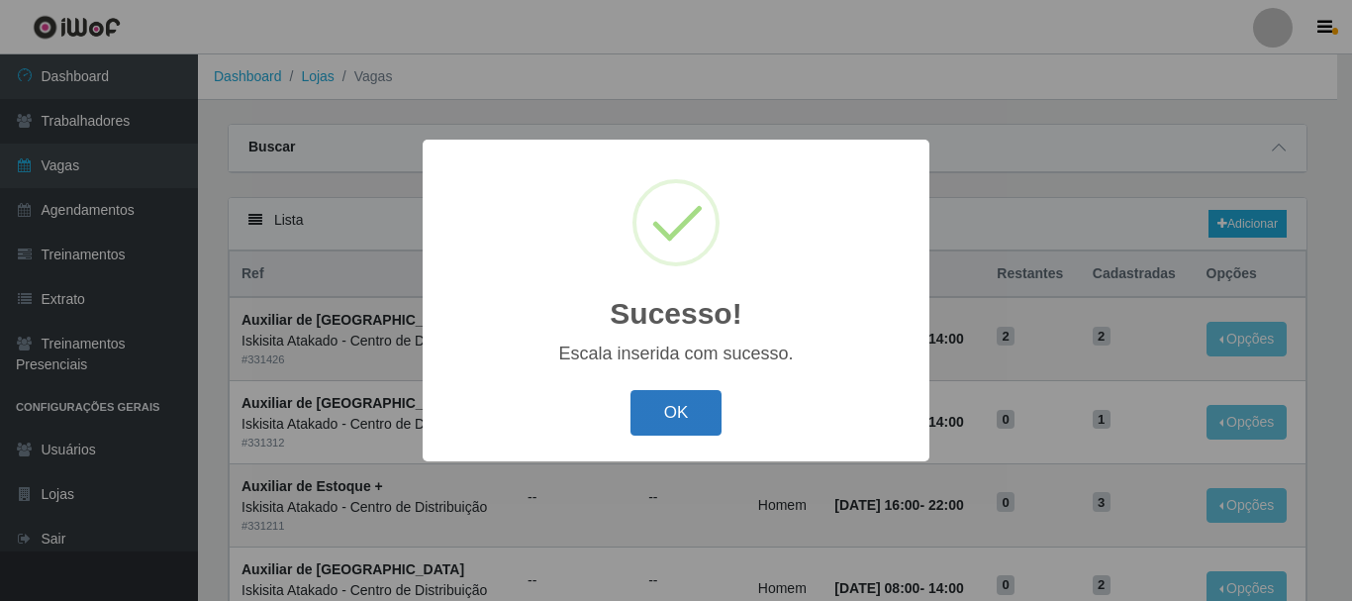
click at [692, 412] on button "OK" at bounding box center [677, 413] width 92 height 47
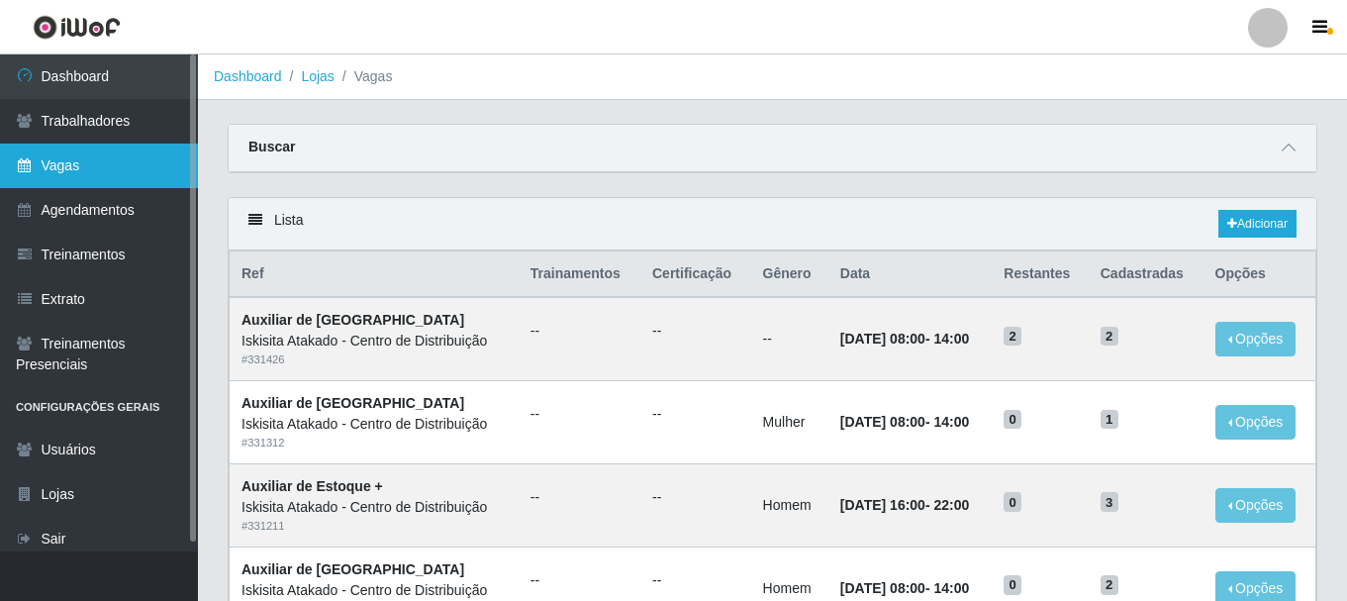
click at [119, 169] on link "Vagas" at bounding box center [99, 166] width 198 height 45
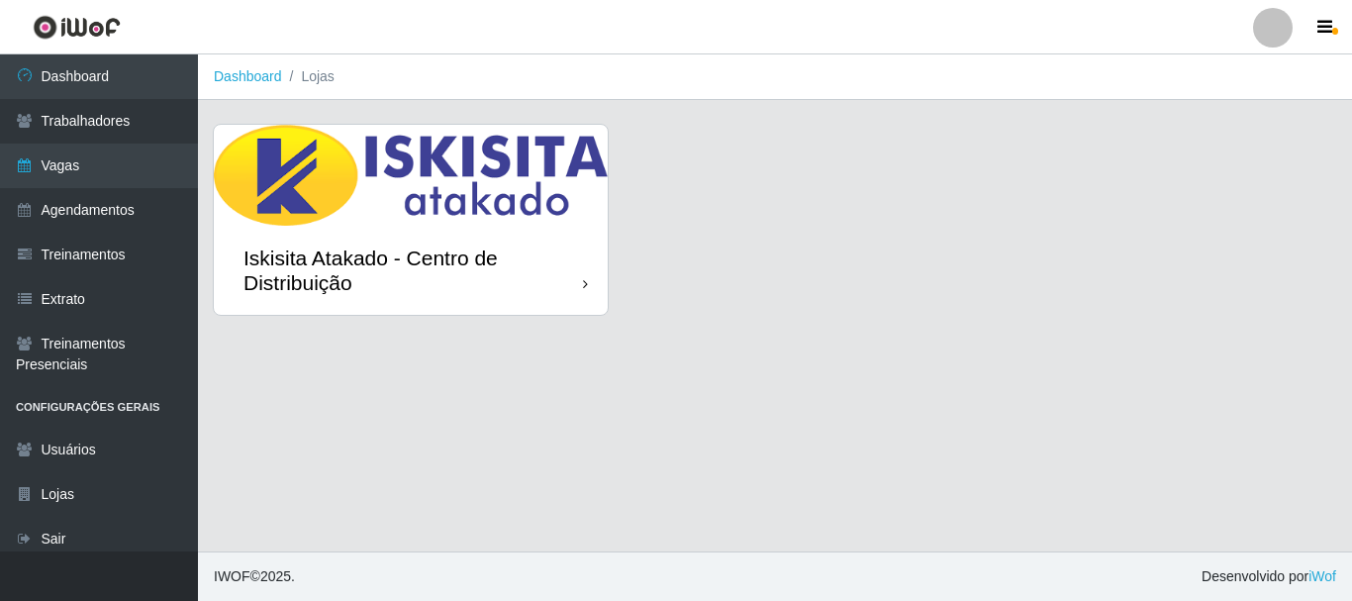
click at [413, 194] on img at bounding box center [411, 175] width 394 height 101
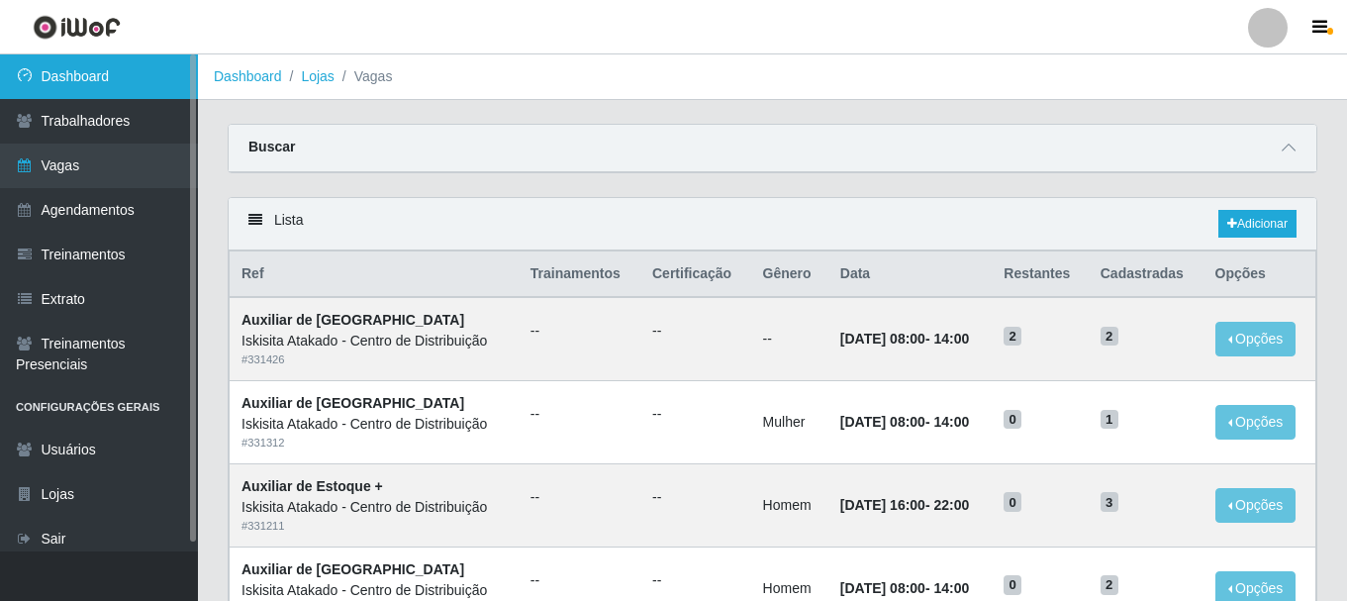
click at [92, 76] on link "Dashboard" at bounding box center [99, 76] width 198 height 45
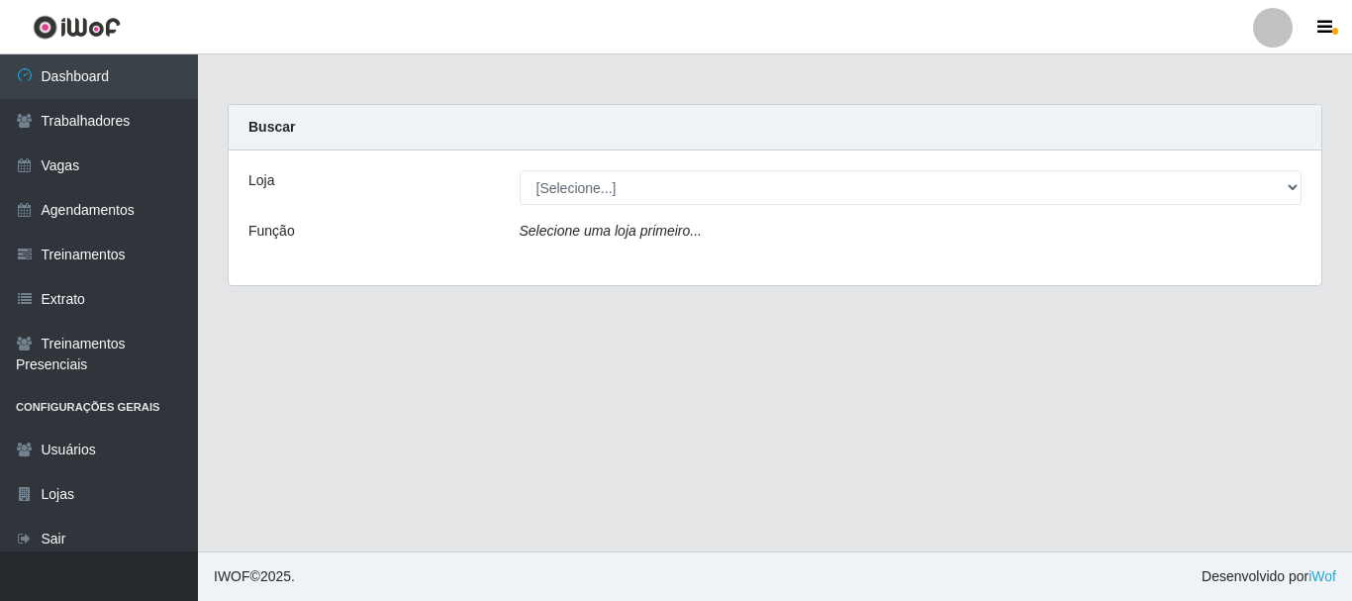
click at [934, 80] on main "Carregando... Buscar Loja [Selecione...] Iskisita Atakado - Centro de Distribui…" at bounding box center [775, 302] width 1154 height 497
